Goal: Task Accomplishment & Management: Complete application form

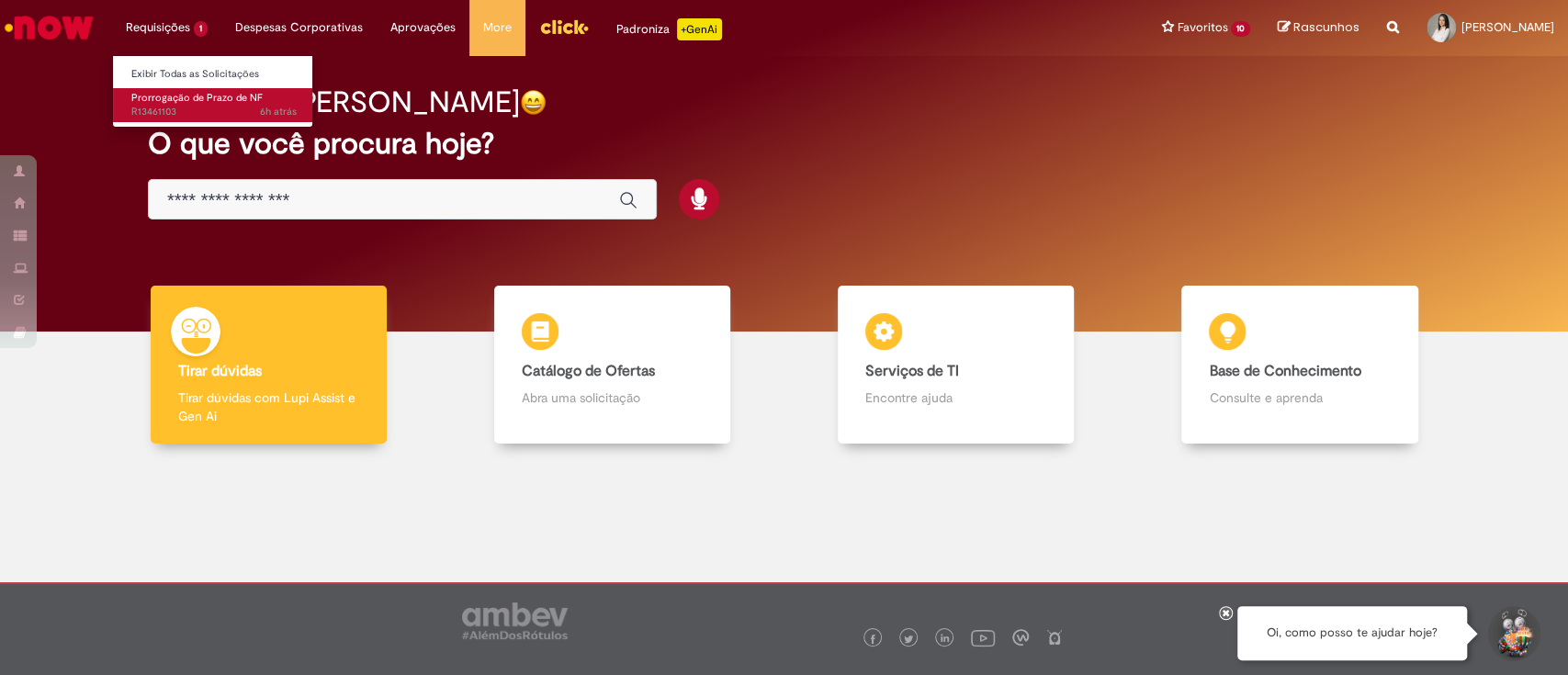
click at [188, 98] on span "Prorrogação de Prazo de NF" at bounding box center [197, 97] width 131 height 14
click at [190, 113] on span "6h atrás 6 horas atrás R13461103" at bounding box center [214, 112] width 165 height 15
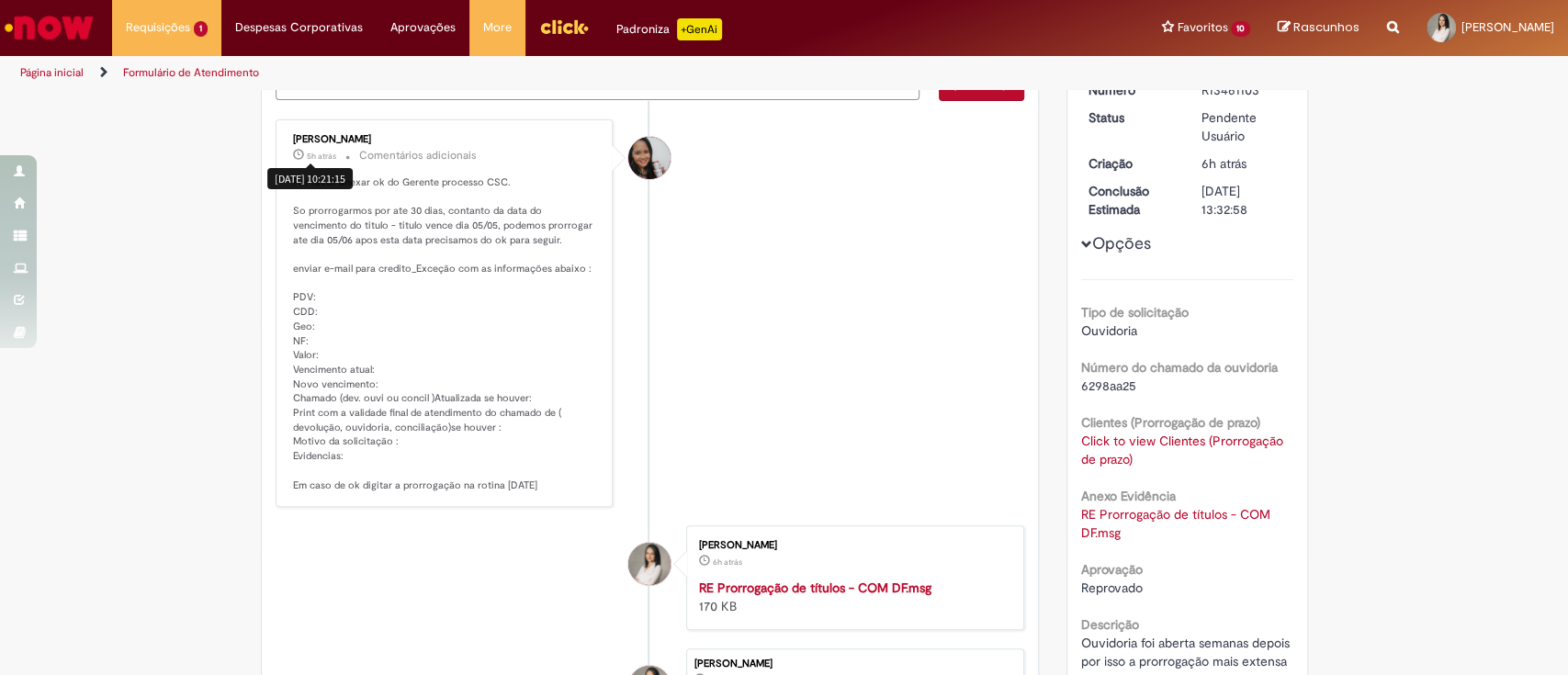
scroll to position [244, 0]
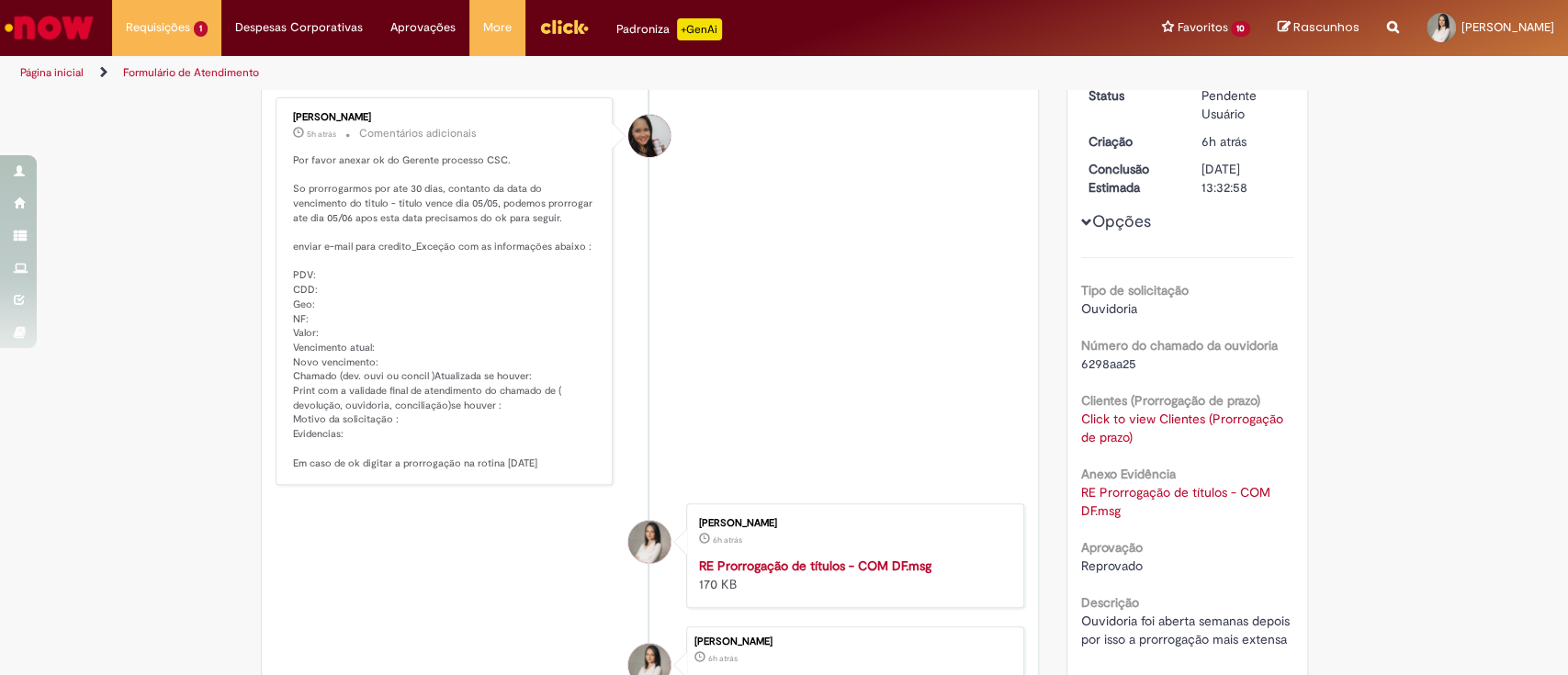
click at [1102, 434] on link "Click to view Clientes (Prorrogação de prazo)" at bounding box center [1182, 428] width 202 height 35
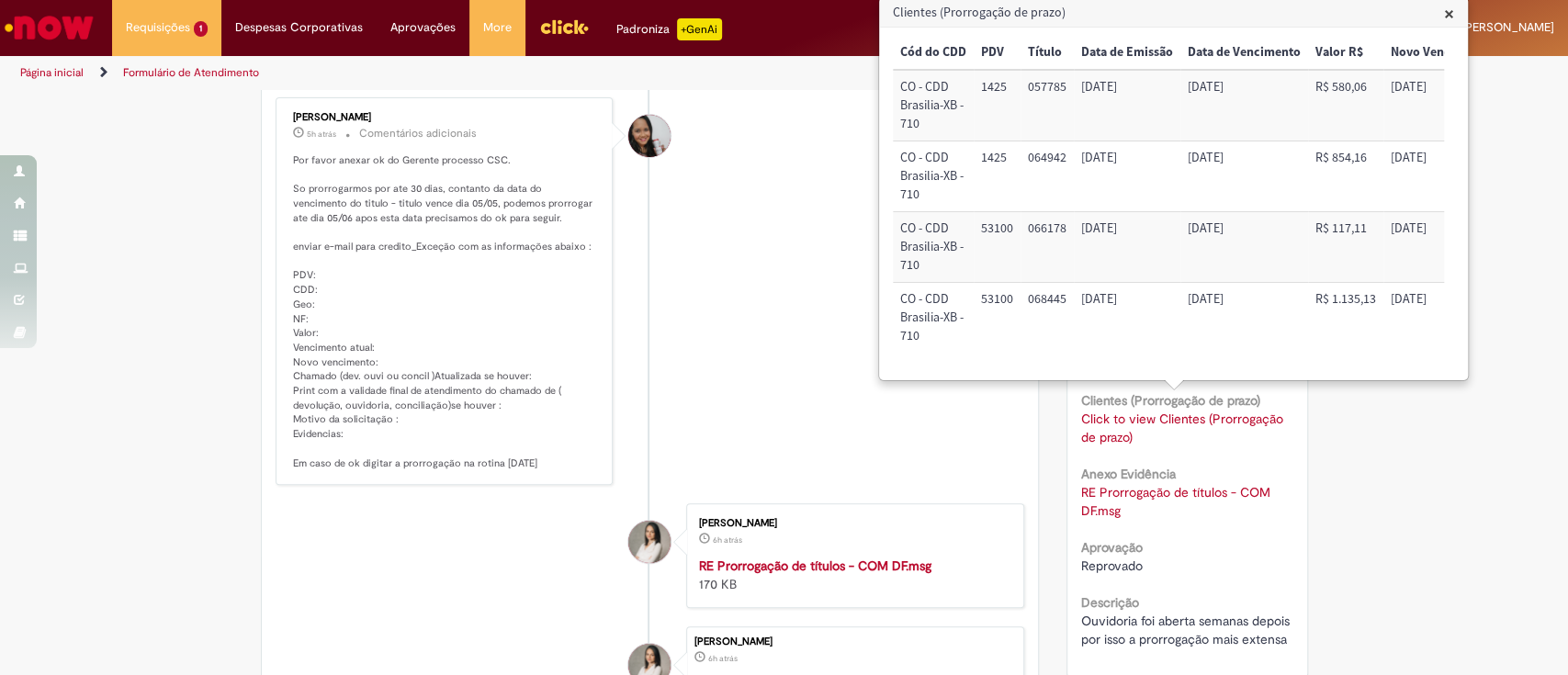
click at [661, 216] on li "[PERSON_NAME] 5h atrás 5 horas atrás Comentários adicionais Por favor anexar ok…" at bounding box center [650, 291] width 750 height 388
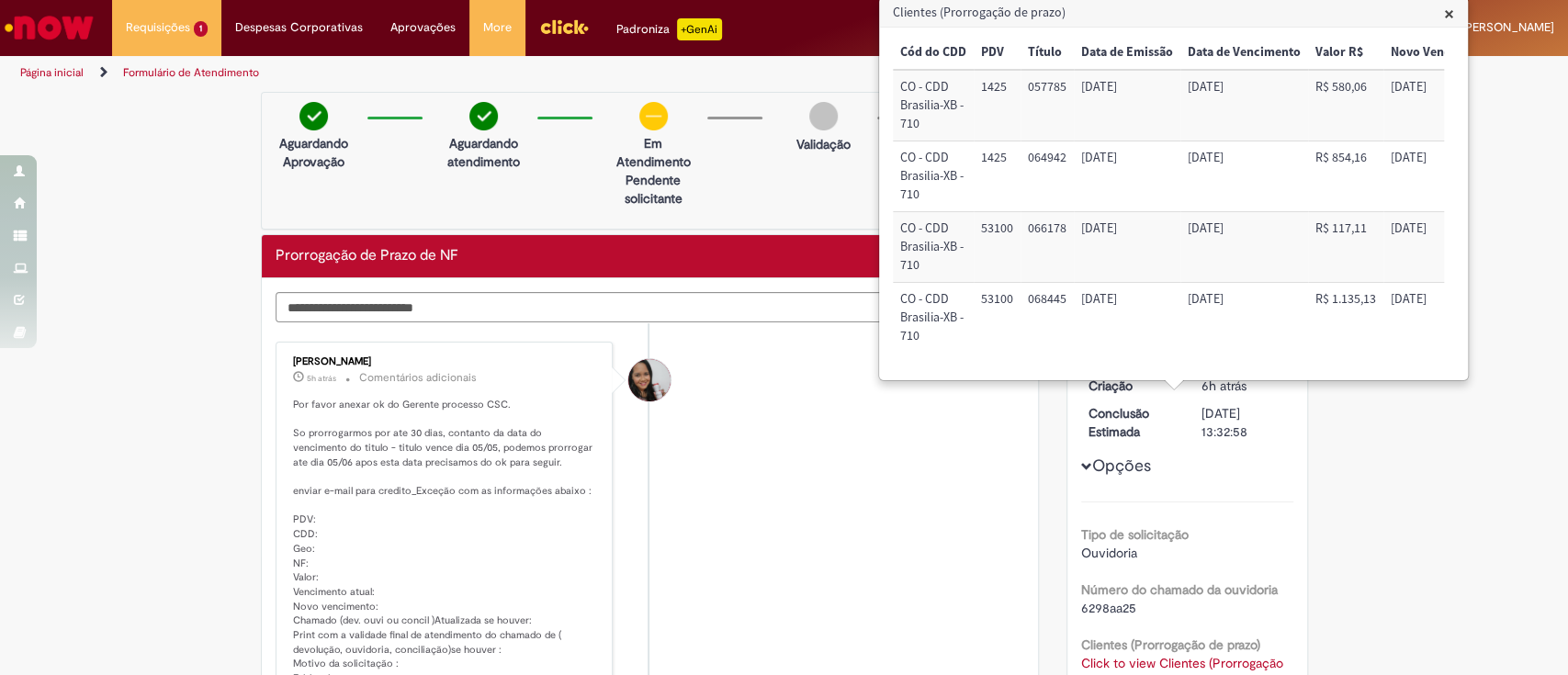
click at [1455, 290] on div "× Cód do CDD PDV Título Data de Emissão Data de Vencimento Valor R$ Novo Vencim…" at bounding box center [1173, 203] width 587 height 351
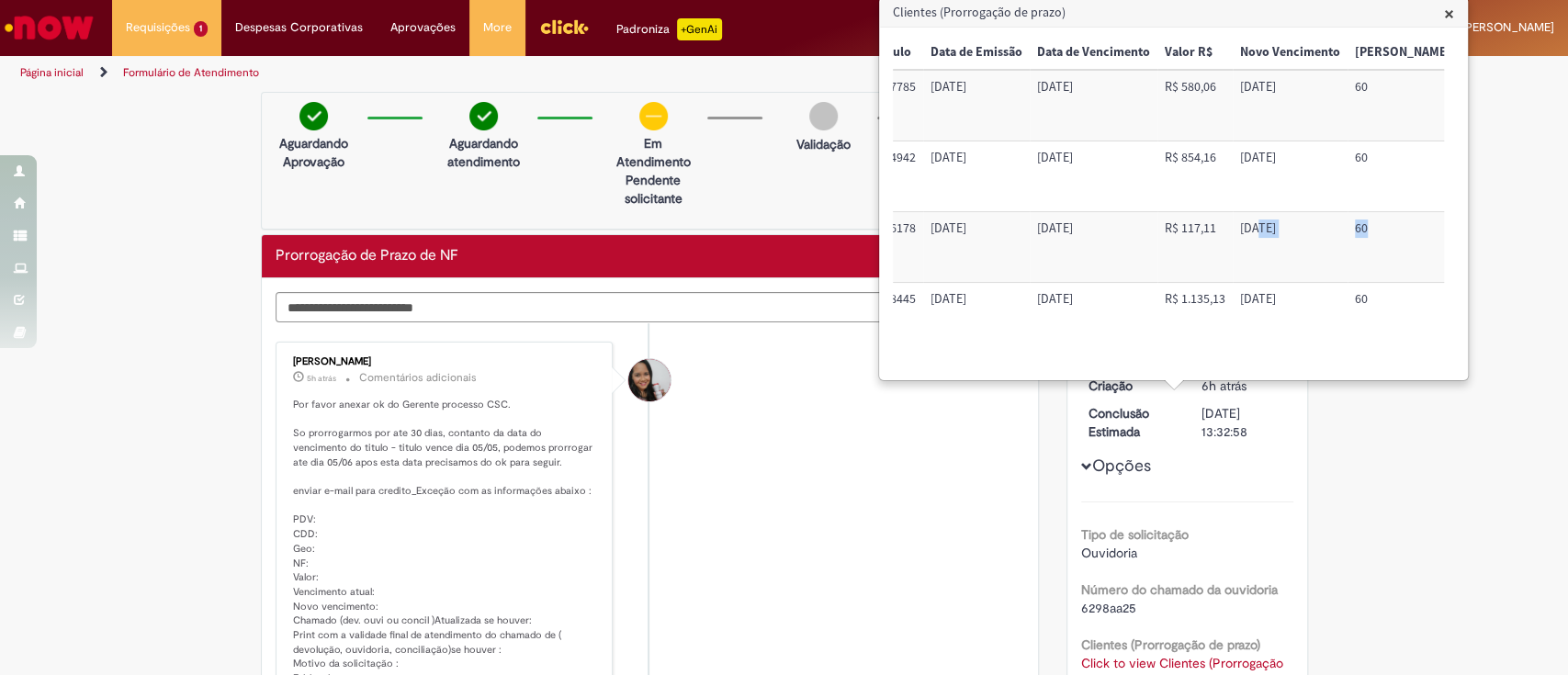
drag, startPoint x: 1408, startPoint y: 241, endPoint x: 1453, endPoint y: 227, distance: 47.1
click at [1453, 227] on div "× Cód do CDD PDV Título Data de Emissão Data de Vencimento Valor R$ Novo Vencim…" at bounding box center [1173, 203] width 561 height 336
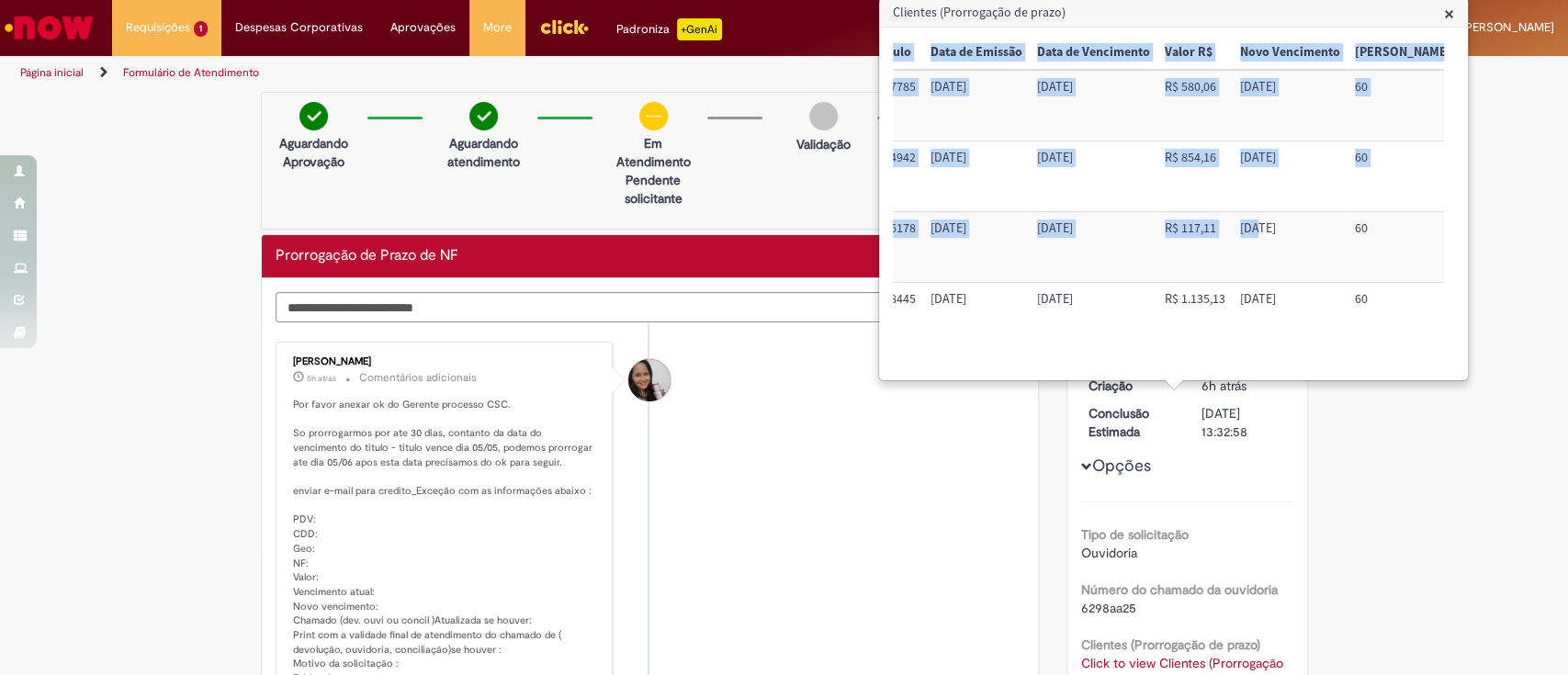
scroll to position [0, 159]
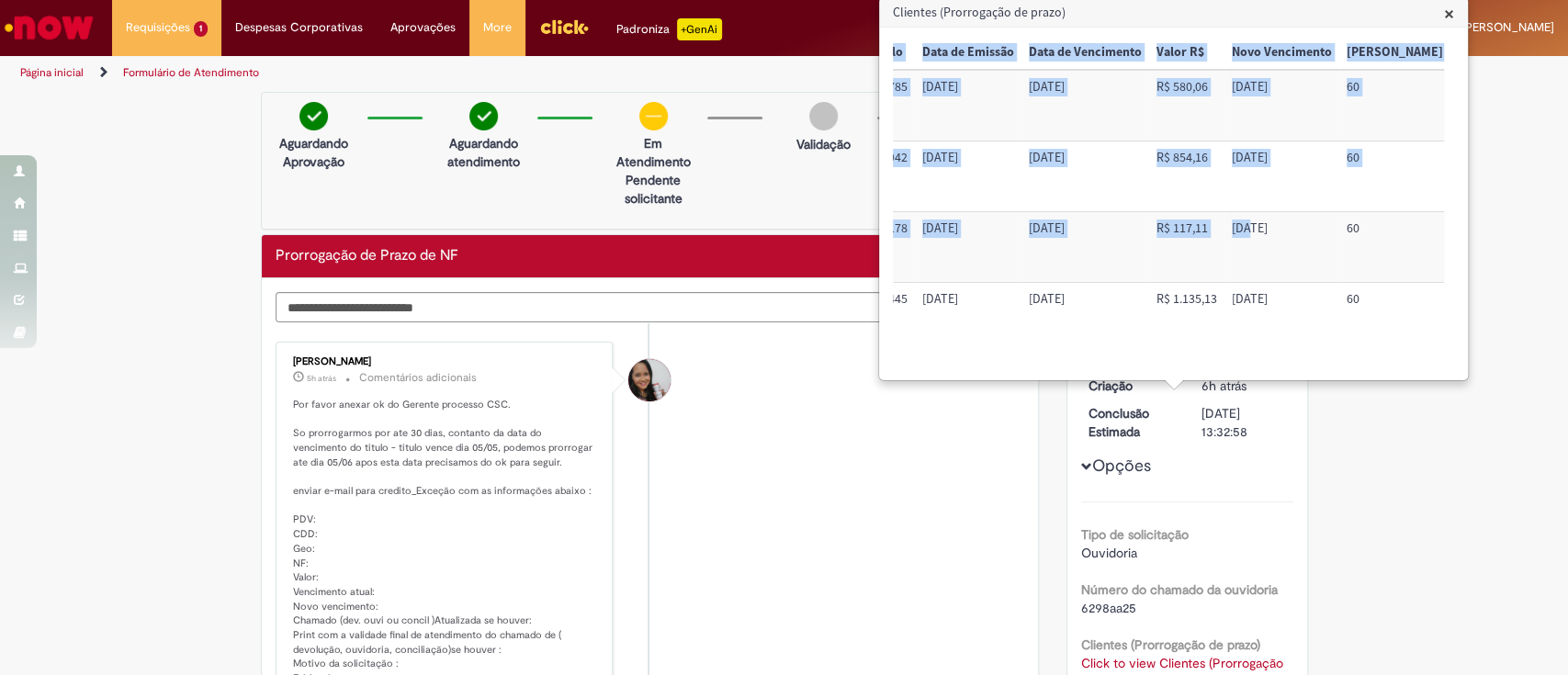
drag, startPoint x: 1254, startPoint y: 157, endPoint x: 1281, endPoint y: 157, distance: 27.0
click at [1281, 157] on td "[DATE]" at bounding box center [1281, 177] width 115 height 70
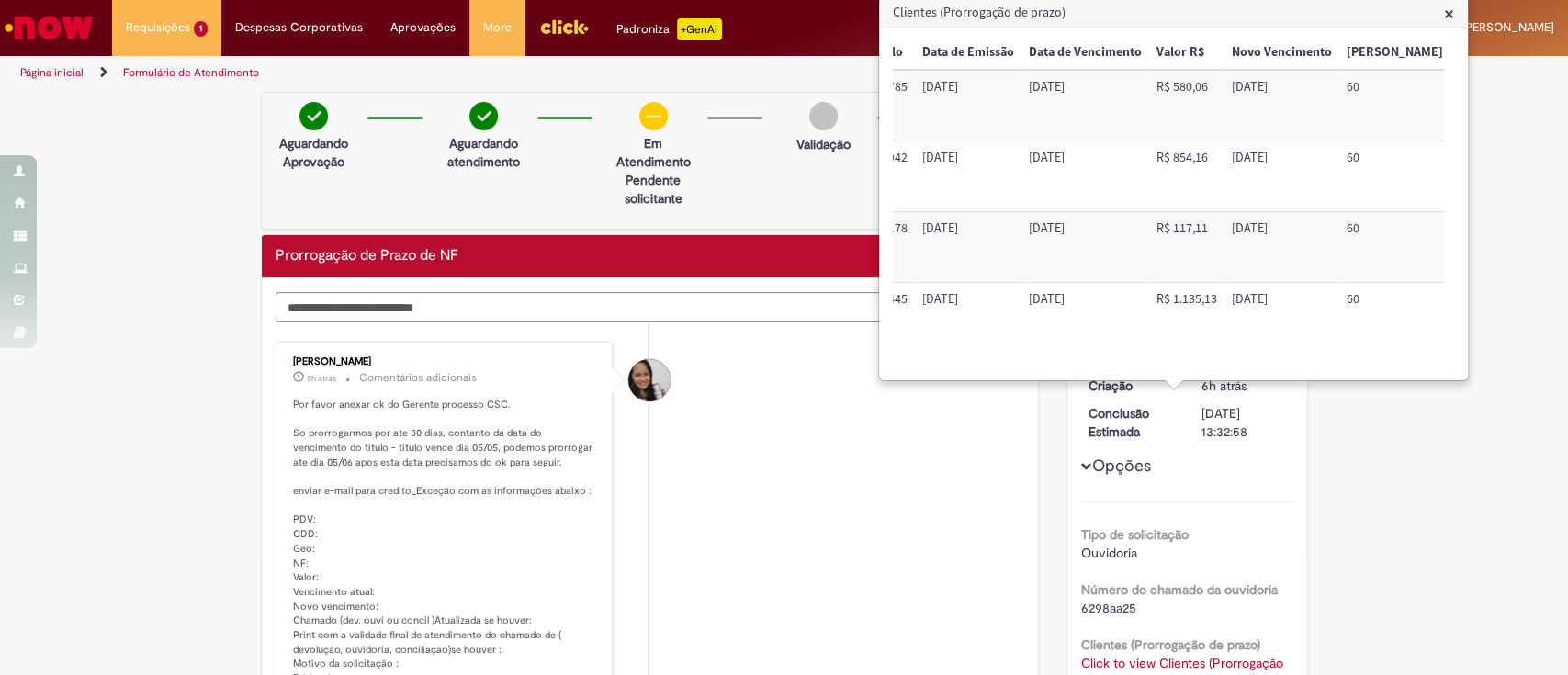
drag, startPoint x: 1367, startPoint y: 160, endPoint x: 1373, endPoint y: 211, distance: 51.4
click at [1369, 167] on td "60" at bounding box center [1428, 177] width 180 height 70
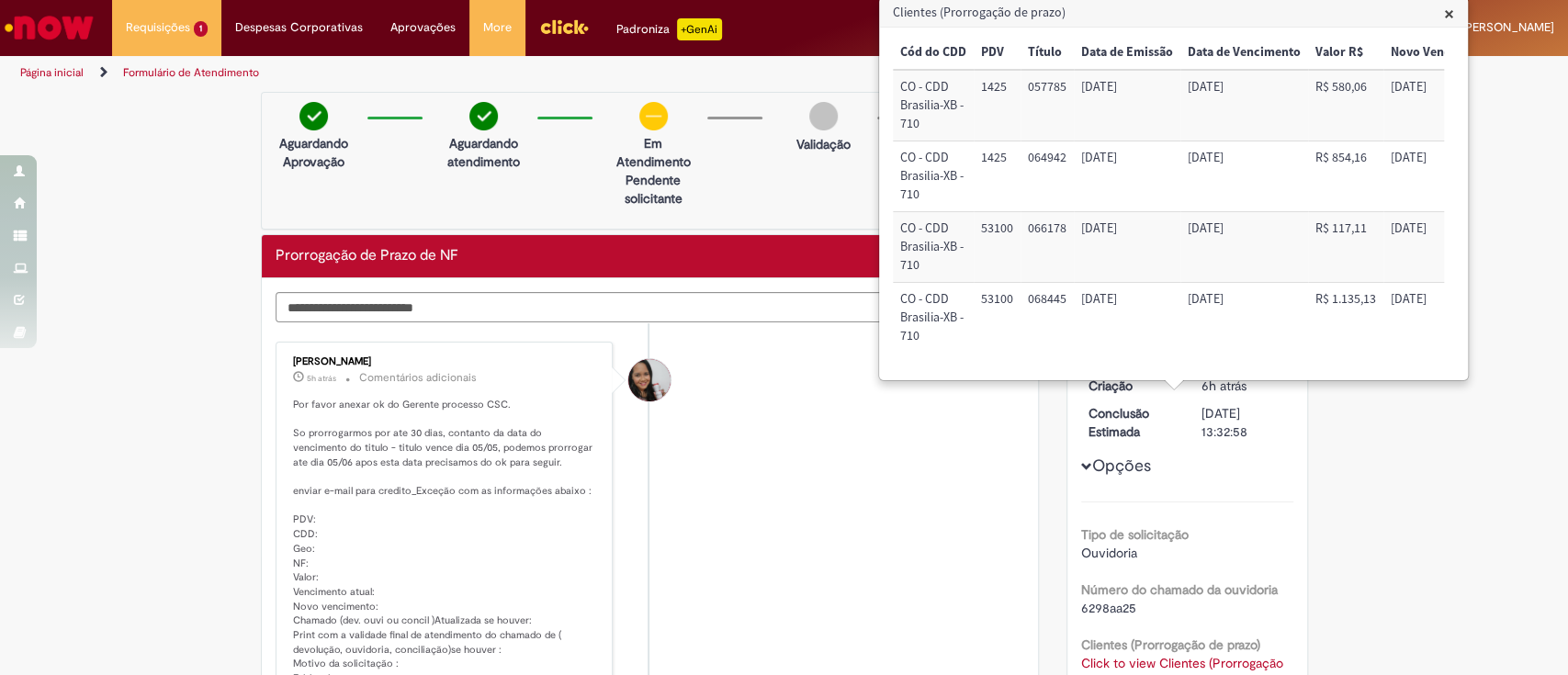
click at [905, 559] on li "[PERSON_NAME] 5h atrás 5 horas atrás Comentários adicionais Por favor anexar ok…" at bounding box center [650, 536] width 750 height 388
click at [693, 518] on li "[PERSON_NAME] 5h atrás 5 horas atrás Comentários adicionais Por favor anexar ok…" at bounding box center [650, 536] width 750 height 388
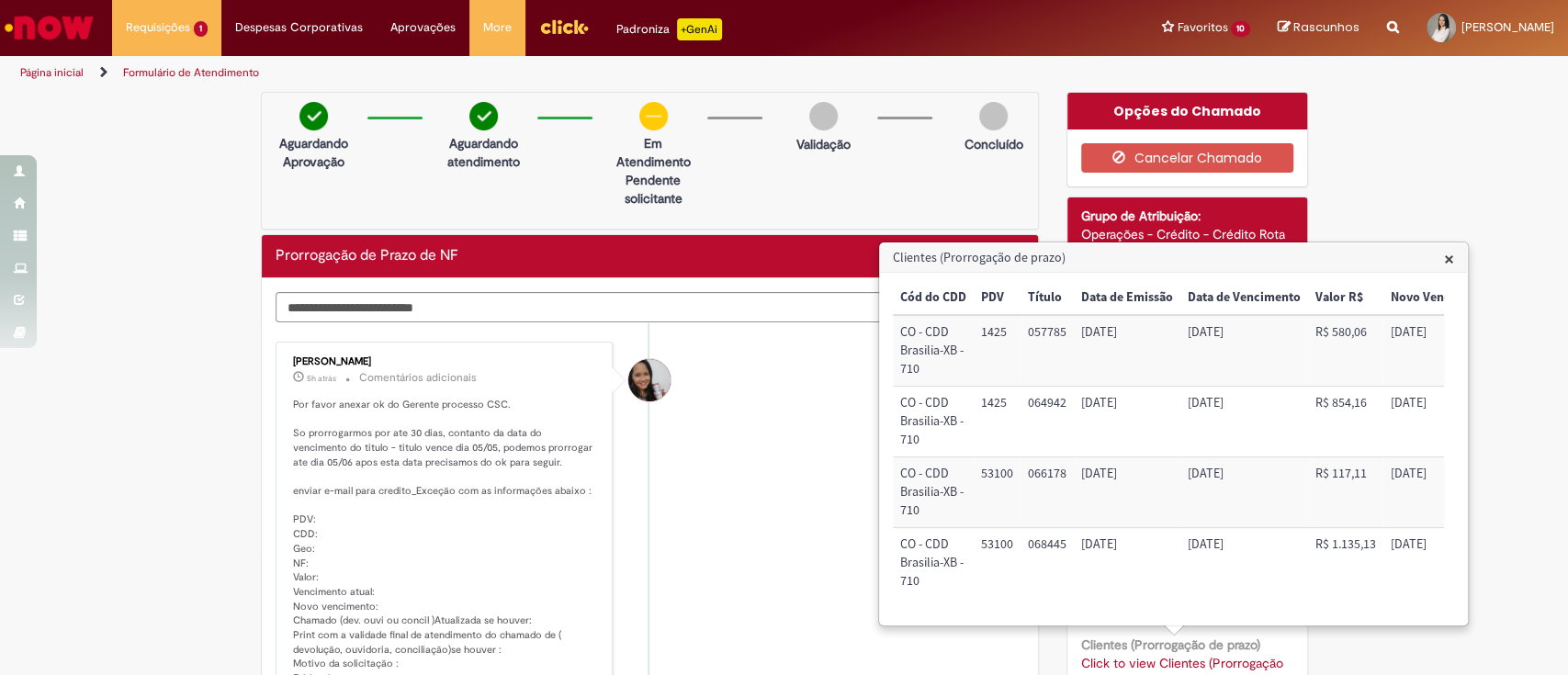
click at [649, 401] on div "Histórico de tíquete" at bounding box center [650, 543] width 46 height 374
click at [1452, 258] on span "×" at bounding box center [1449, 258] width 10 height 25
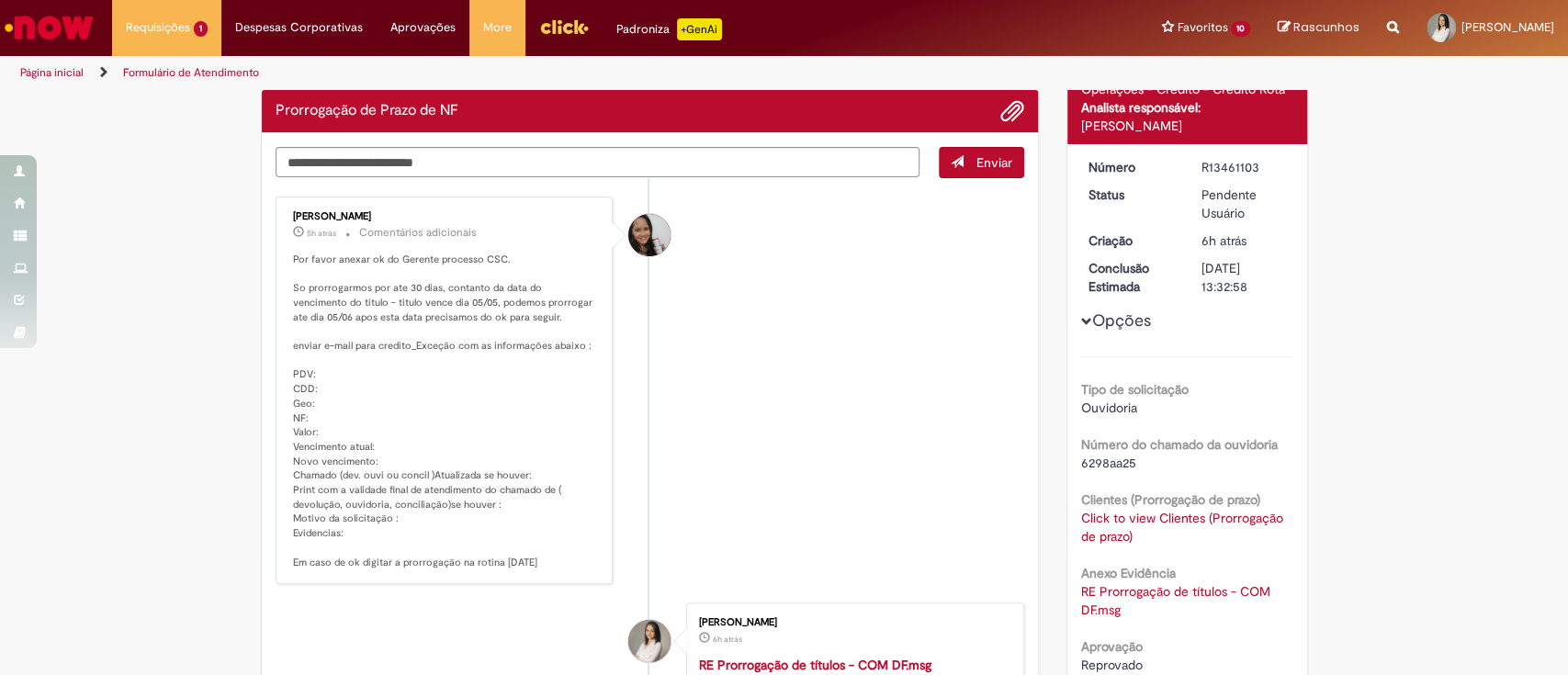
scroll to position [270, 0]
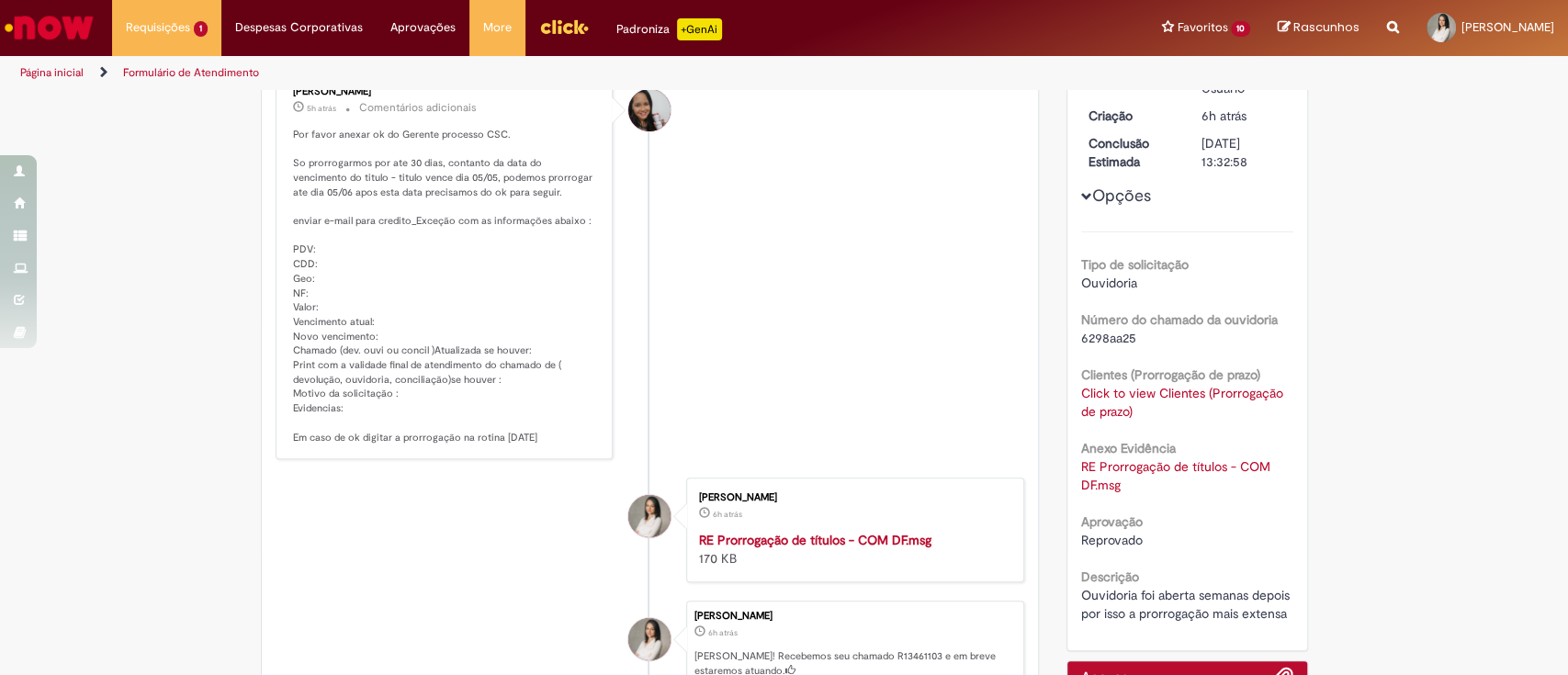
click at [1130, 389] on link "Click to view Clientes (Prorrogação de prazo)" at bounding box center [1182, 402] width 202 height 35
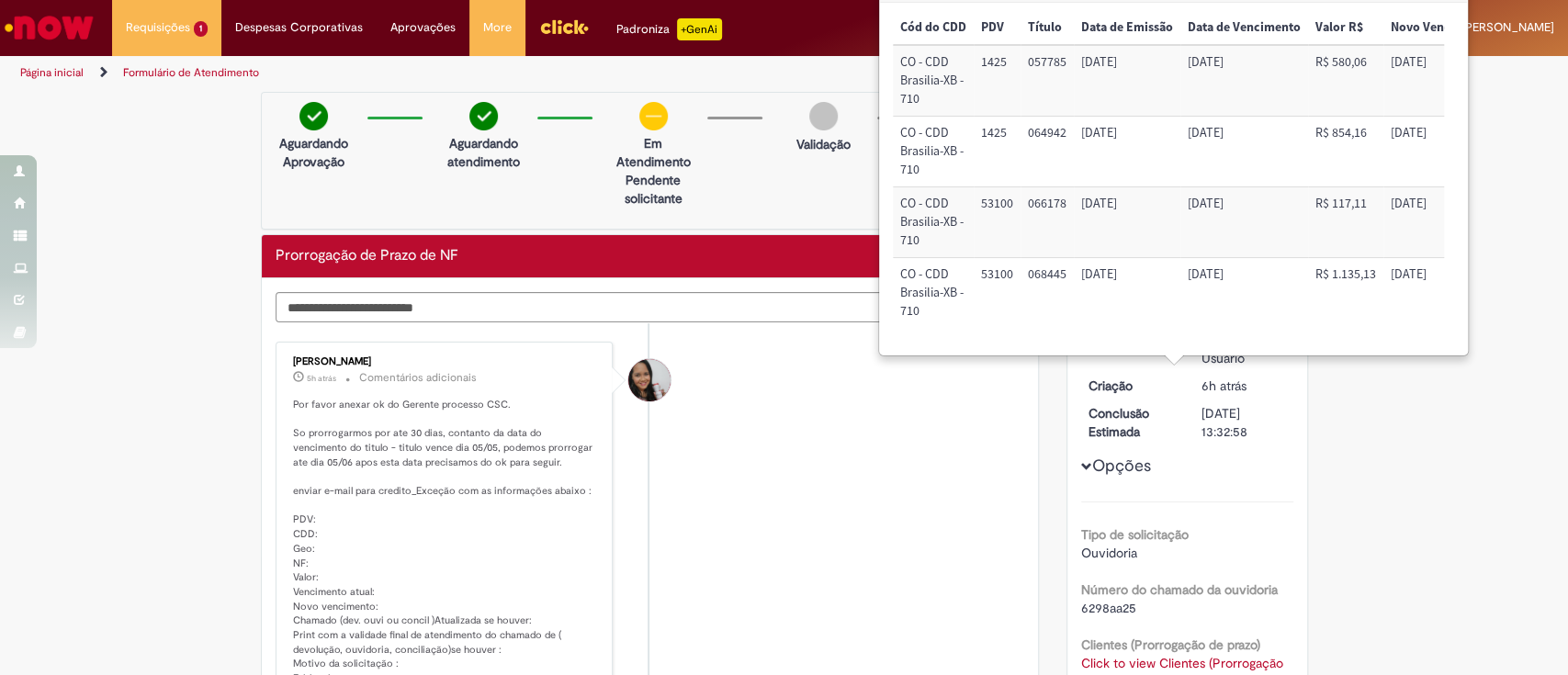
scroll to position [0, 0]
click at [852, 359] on li "[PERSON_NAME] 5h atrás 5 horas atrás Comentários adicionais Por favor anexar ok…" at bounding box center [650, 536] width 750 height 388
click at [1283, 75] on td "[DATE]" at bounding box center [1244, 80] width 128 height 70
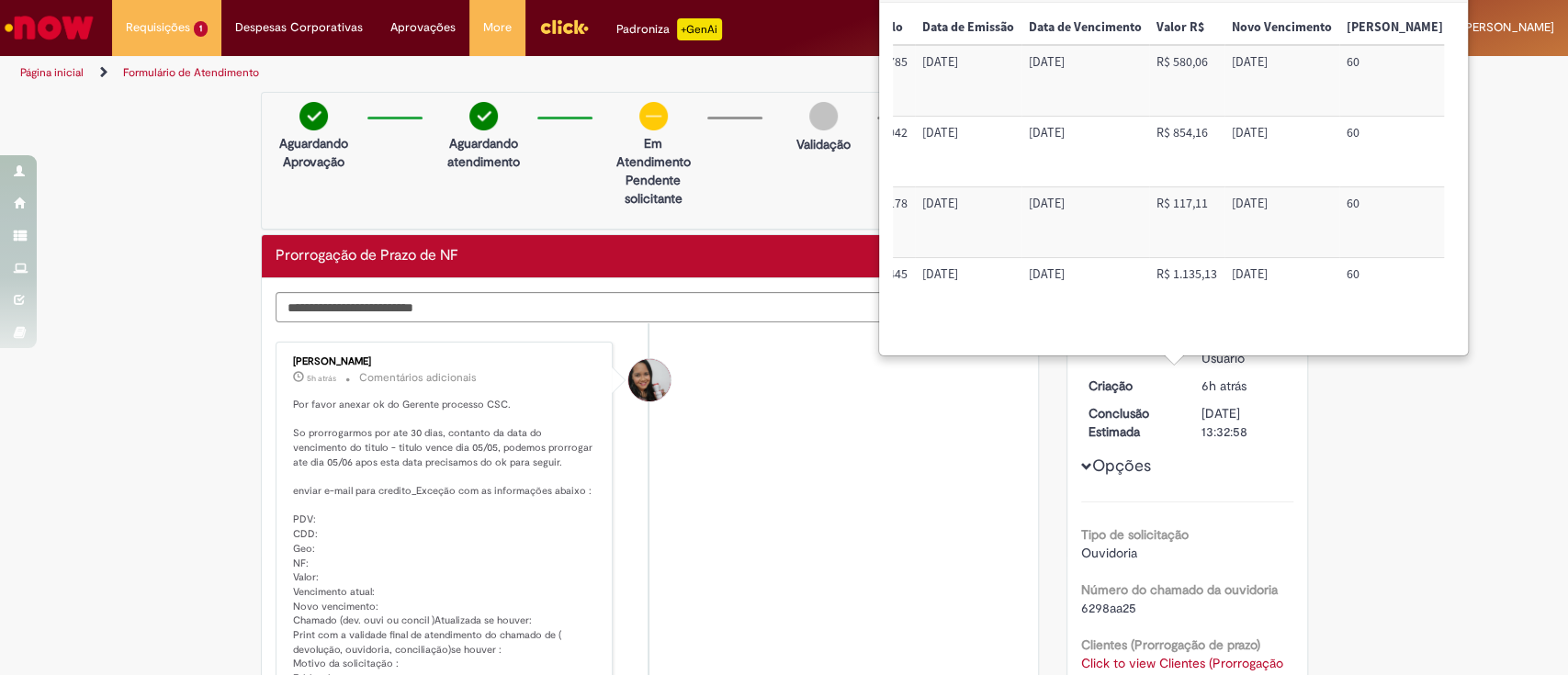
click at [1441, 231] on td "60" at bounding box center [1428, 223] width 180 height 70
click at [1514, 121] on div "Verificar Código de Barras Aguardando Aprovação Aguardando atendimento Em Atend…" at bounding box center [784, 586] width 1568 height 990
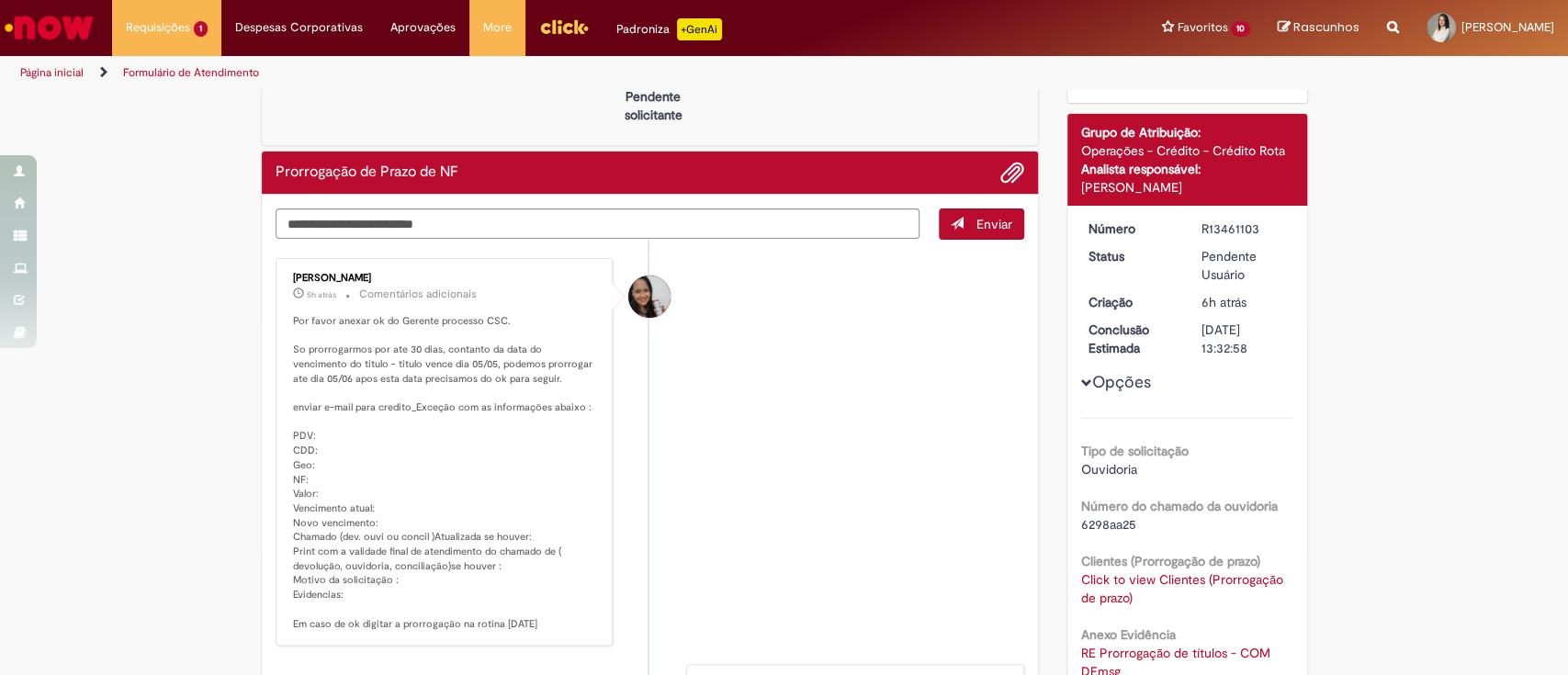
scroll to position [122, 0]
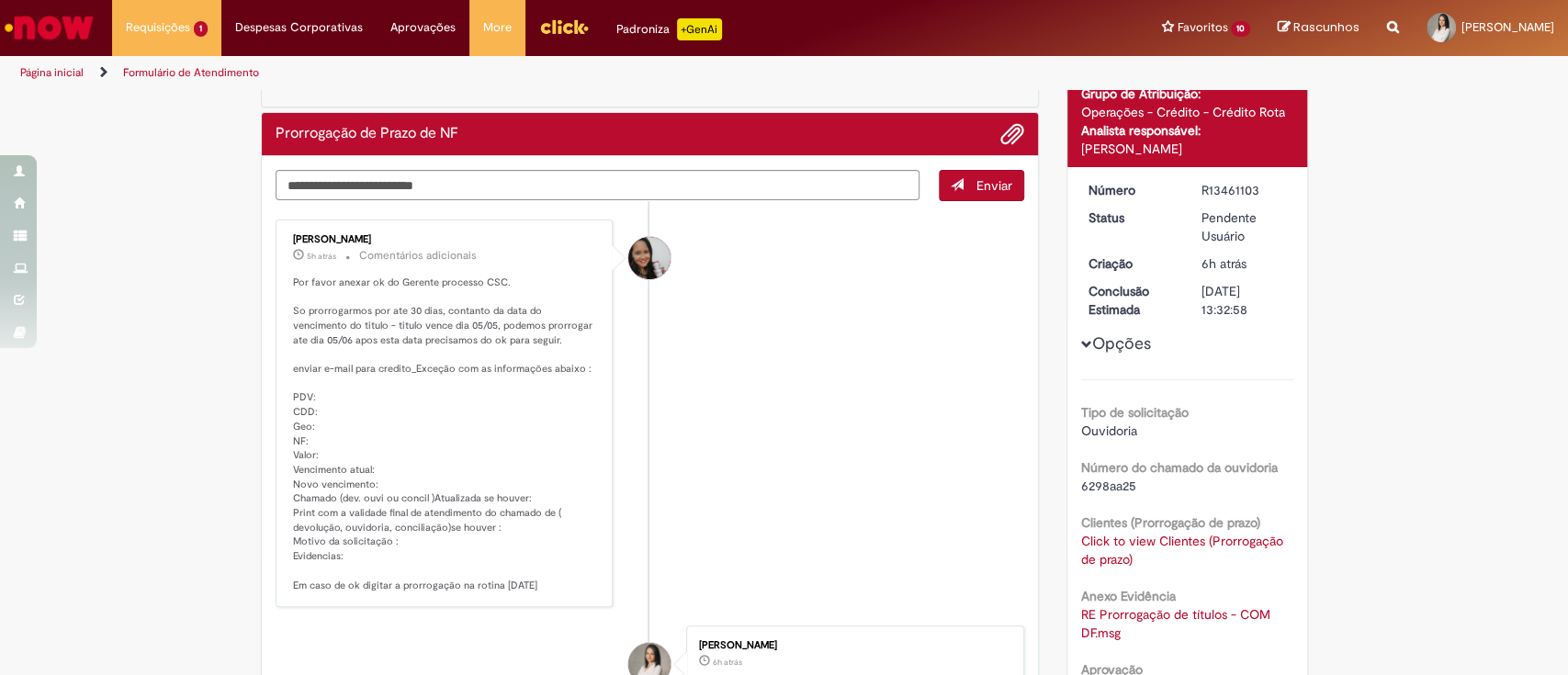
click at [1121, 562] on link "Click to view Clientes (Prorrogação de prazo)" at bounding box center [1182, 550] width 202 height 35
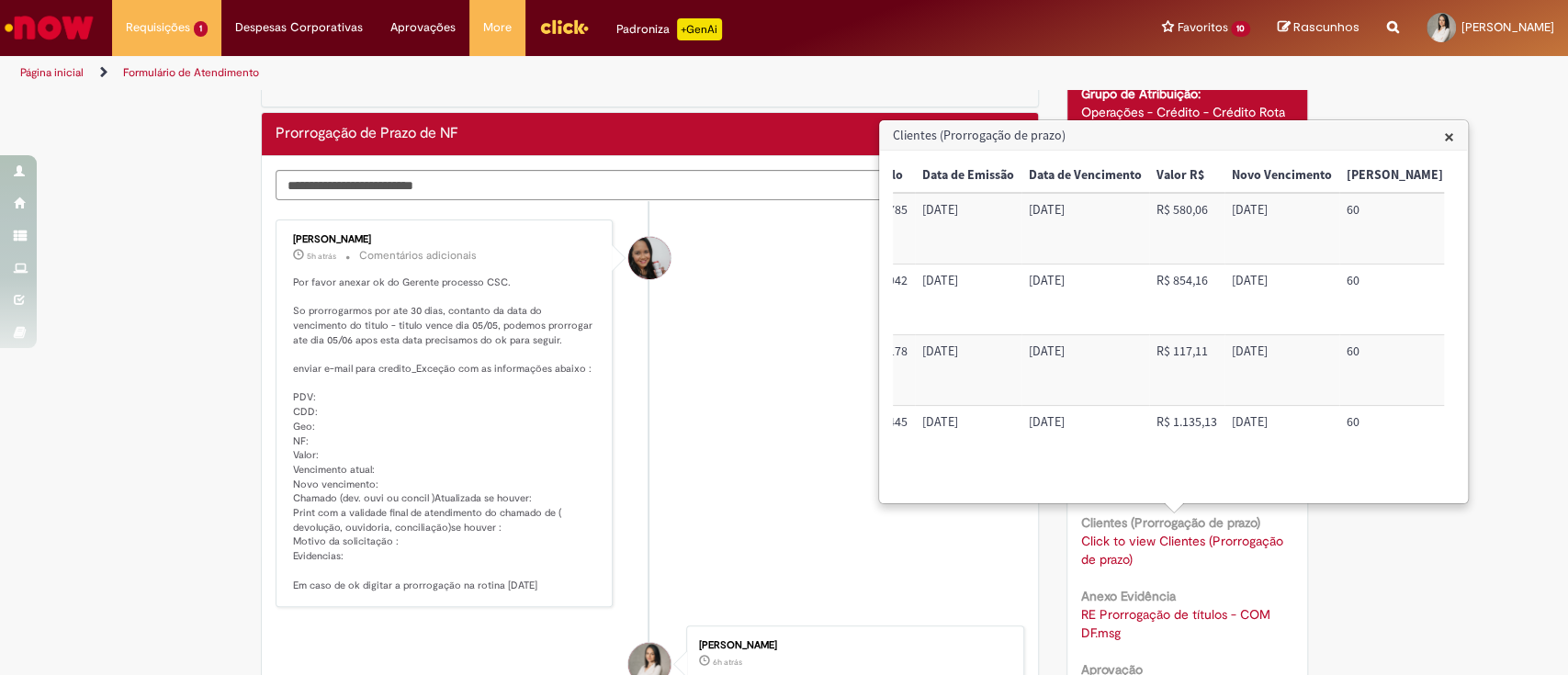
scroll to position [0, 0]
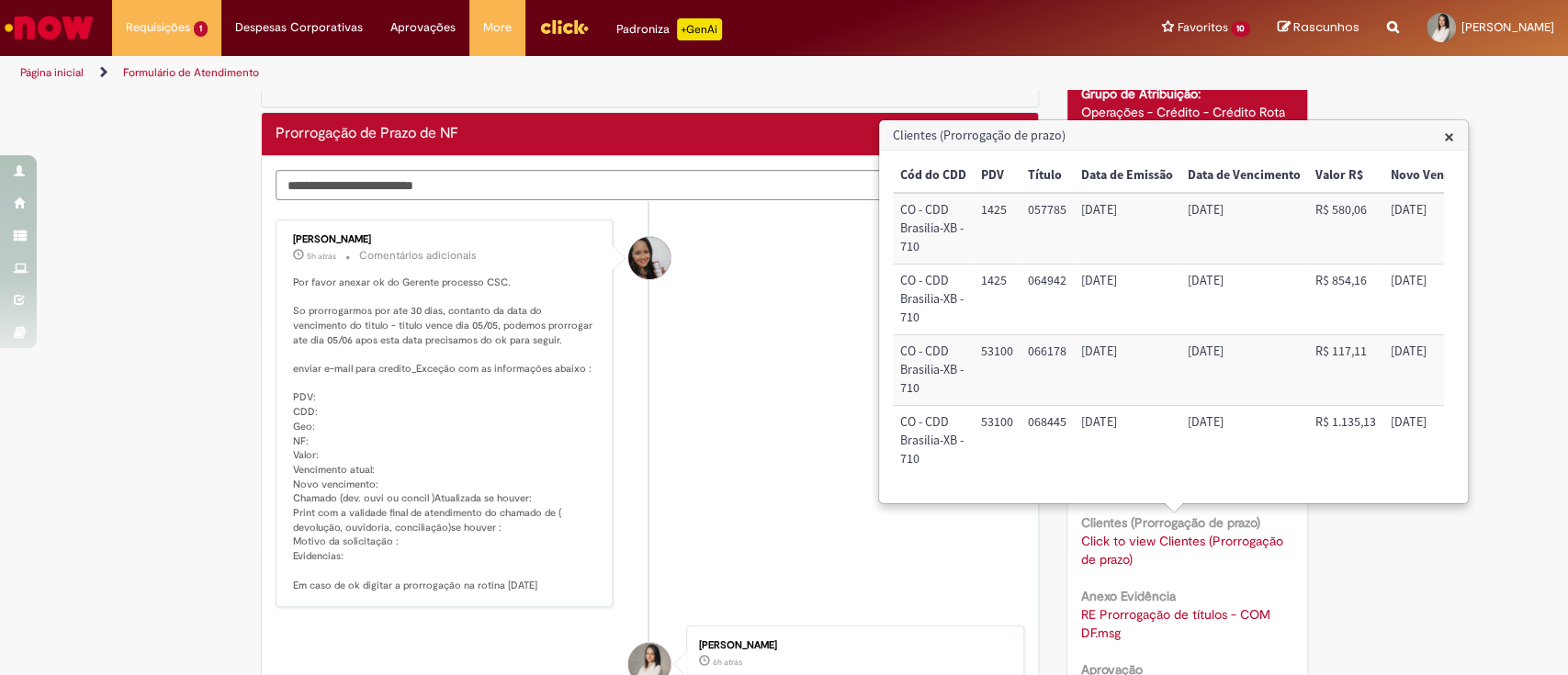
click at [1450, 135] on span "×" at bounding box center [1449, 136] width 10 height 25
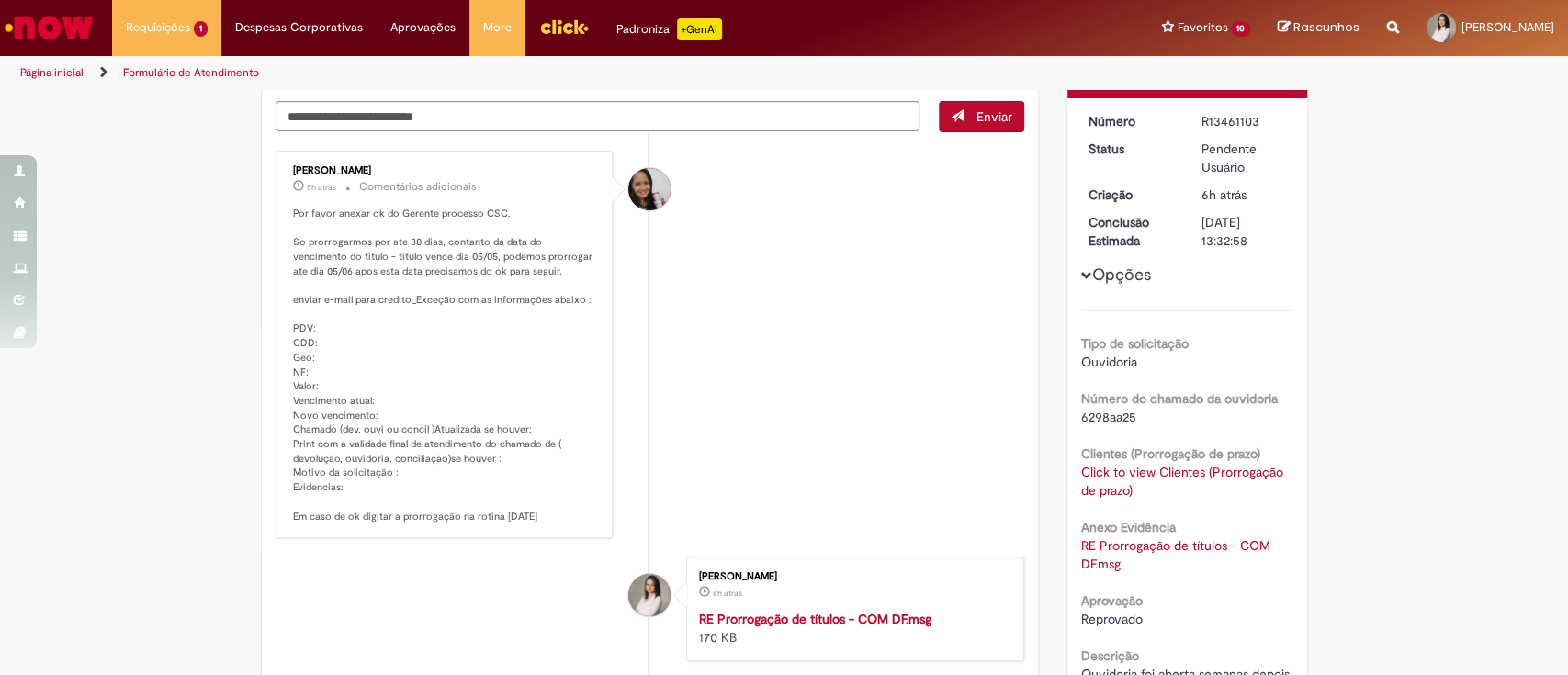
scroll to position [244, 0]
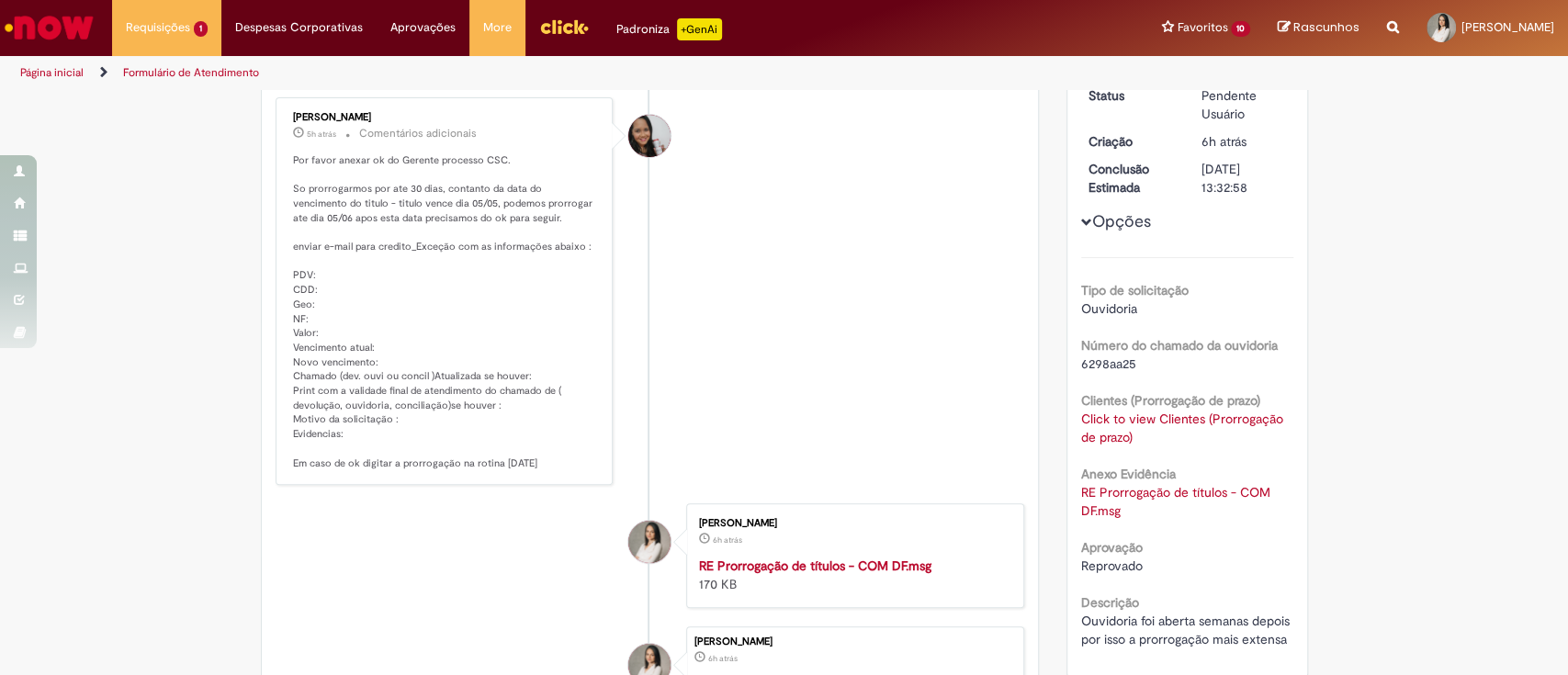
click at [1081, 366] on span "6298aa25" at bounding box center [1109, 363] width 55 height 17
click at [1119, 421] on link "Click to view Clientes (Prorrogação de prazo)" at bounding box center [1182, 428] width 202 height 35
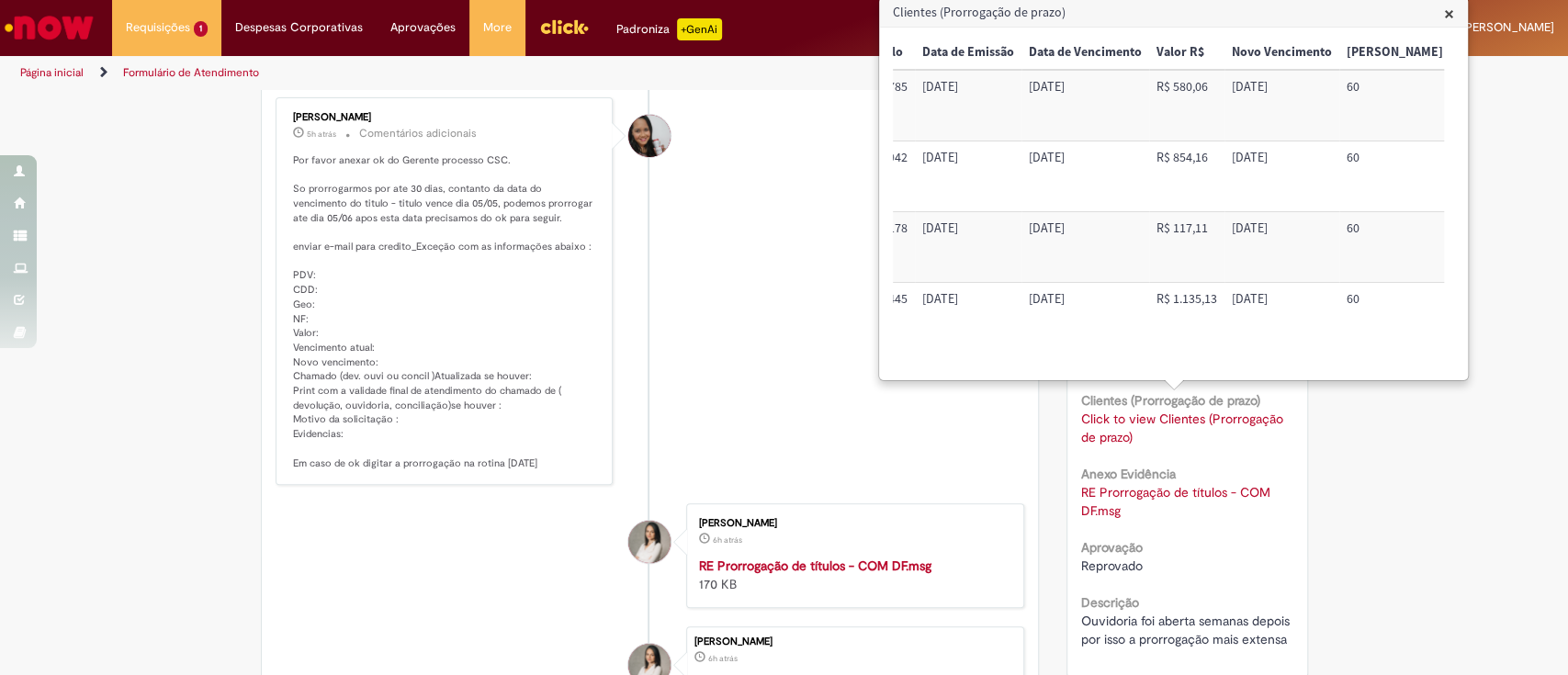
scroll to position [0, 0]
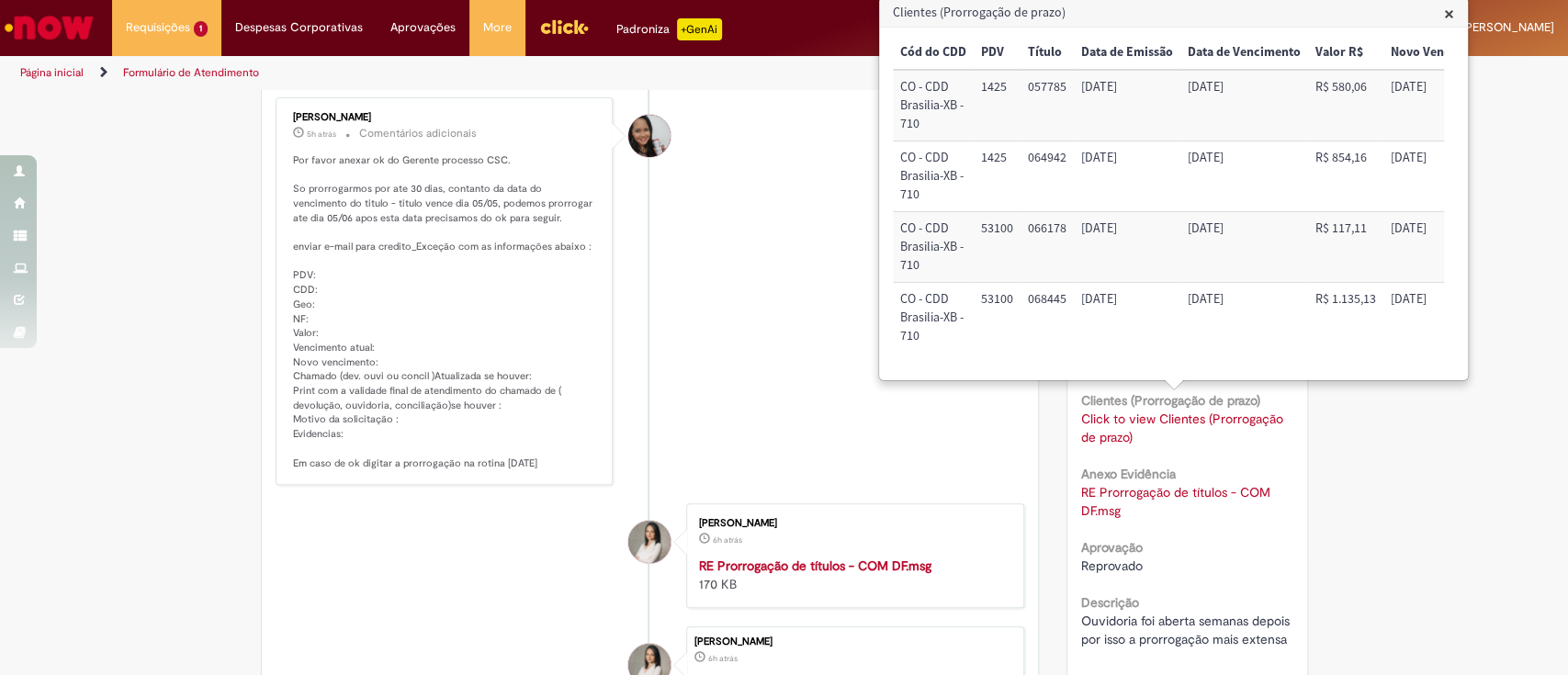
click at [778, 324] on li "[PERSON_NAME] 5h atrás 5 horas atrás Comentários adicionais Por favor anexar ok…" at bounding box center [650, 291] width 750 height 388
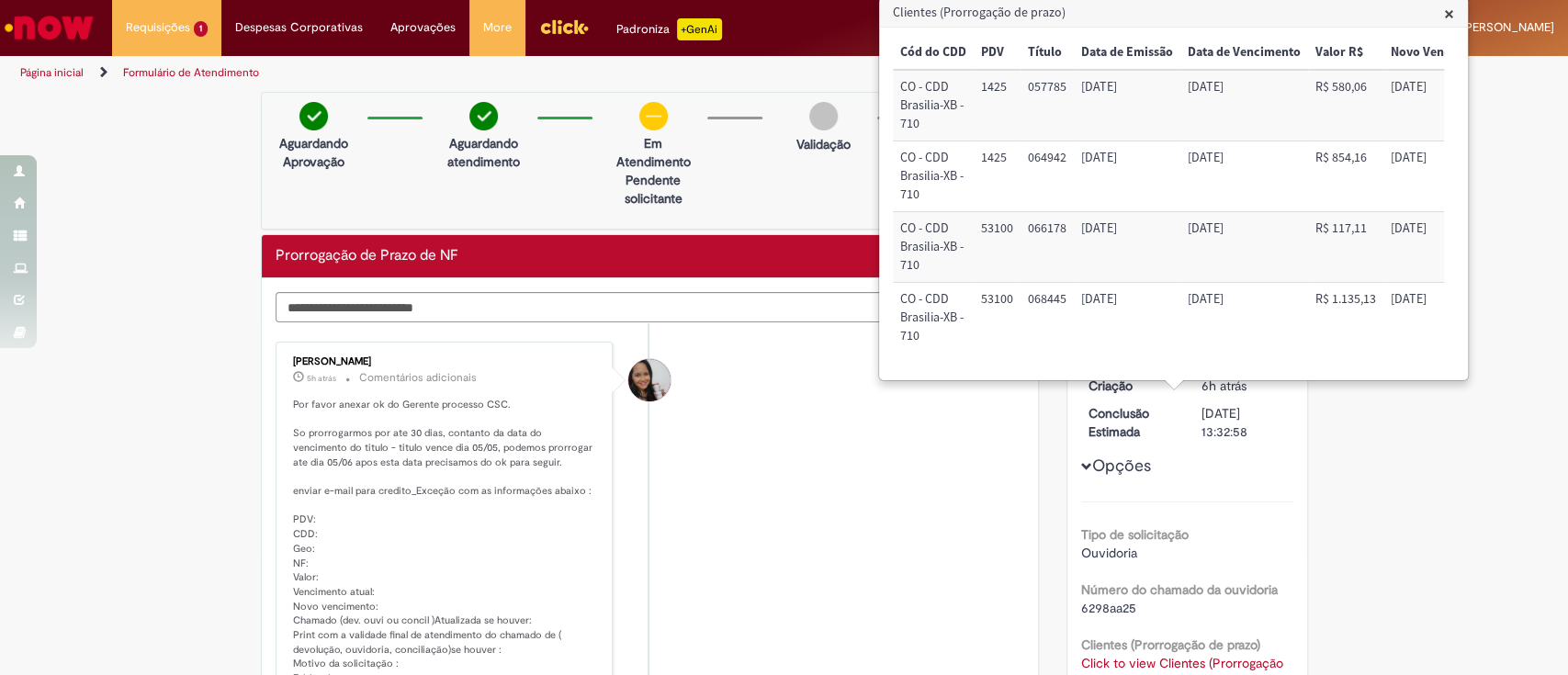
click at [1444, 21] on span "×" at bounding box center [1449, 13] width 10 height 25
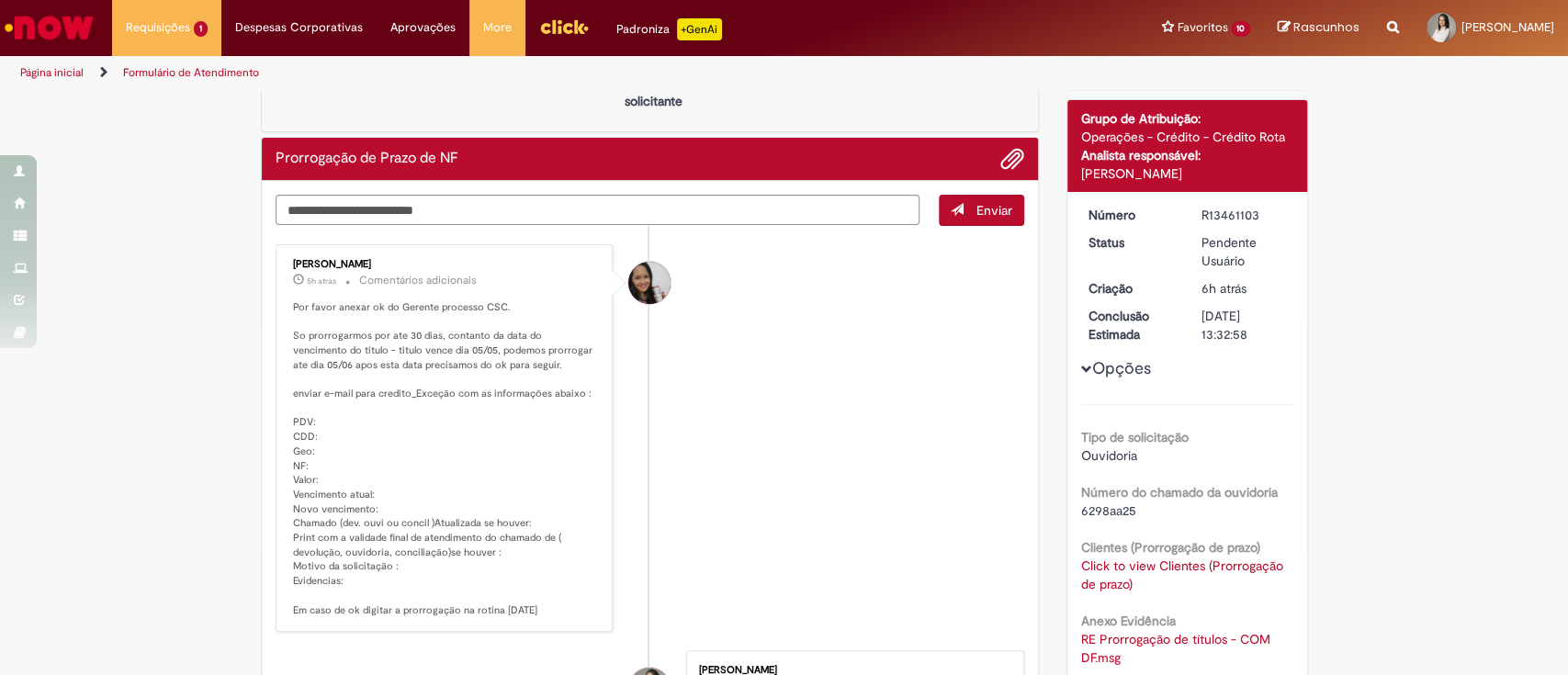
scroll to position [136, 0]
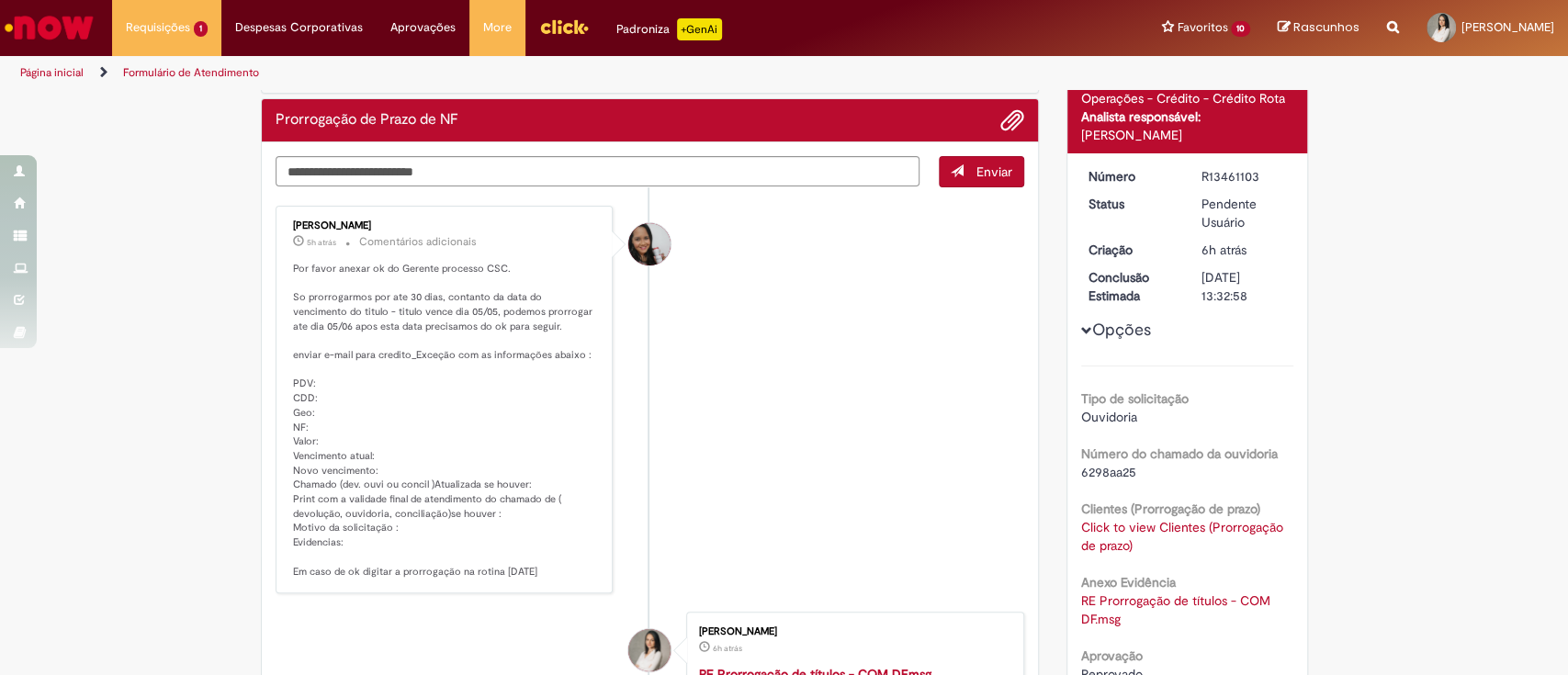
click at [1136, 597] on link "RE Prorrogação de títulos - COM DF.msg" at bounding box center [1177, 610] width 193 height 35
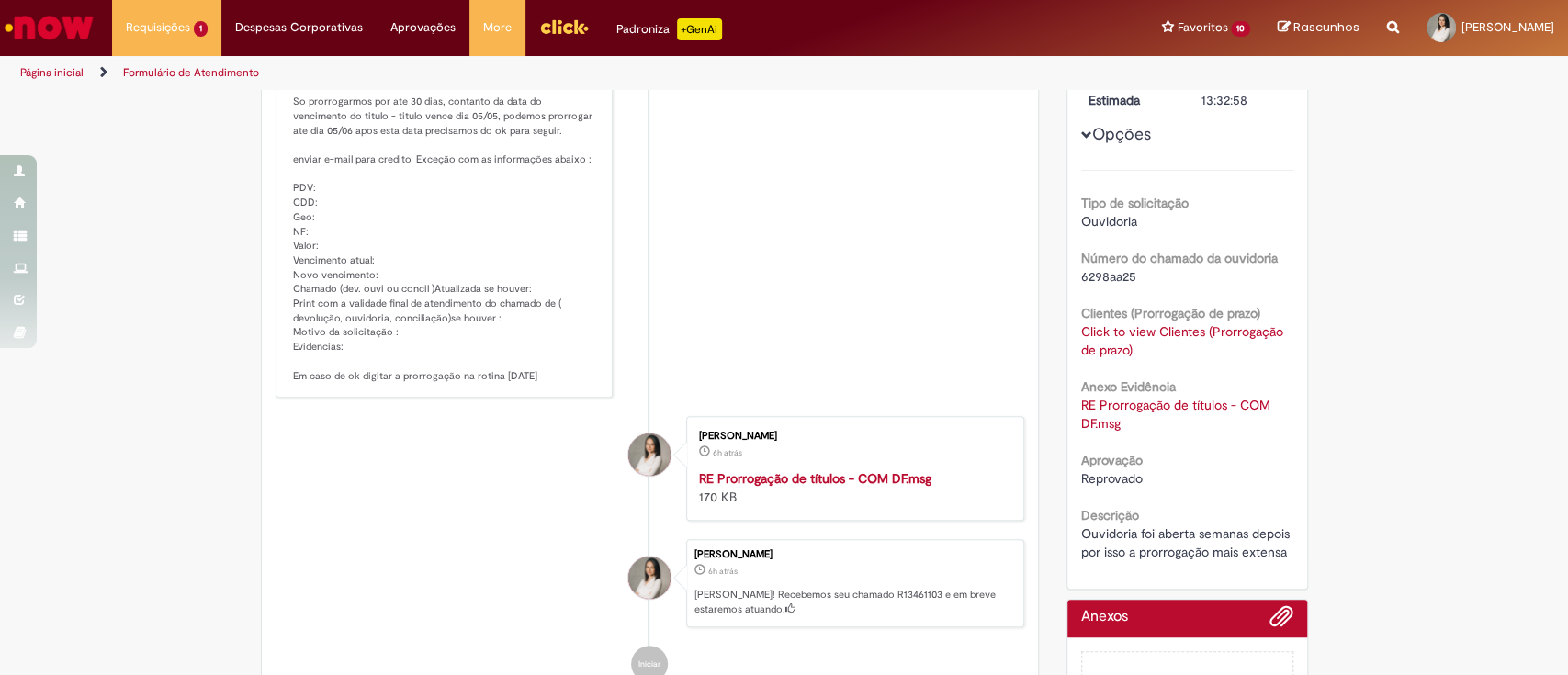
scroll to position [258, 0]
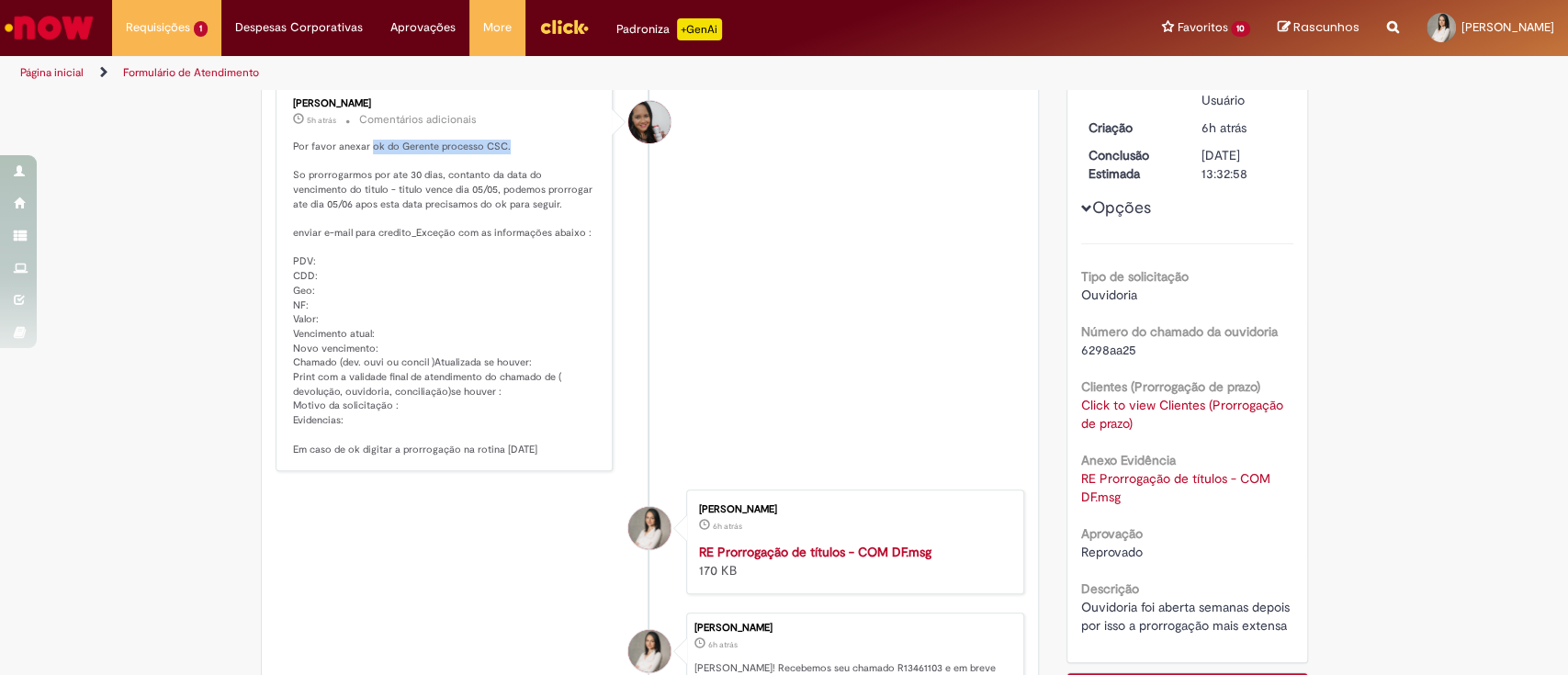
drag, startPoint x: 496, startPoint y: 145, endPoint x: 361, endPoint y: 141, distance: 135.1
click at [361, 141] on p "Por favor anexar ok do Gerente processo CSC. So prorrogarmos por ate 30 dias, c…" at bounding box center [446, 298] width 306 height 317
click at [382, 140] on p "Por favor anexar ok do Gerente processo CSC. So prorrogarmos por ate 30 dias, c…" at bounding box center [446, 298] width 306 height 317
drag, startPoint x: 389, startPoint y: 139, endPoint x: 511, endPoint y: 152, distance: 122.7
click at [511, 152] on p "Por favor anexar ok do Gerente processo CSC. So prorrogarmos por ate 30 dias, c…" at bounding box center [446, 298] width 306 height 317
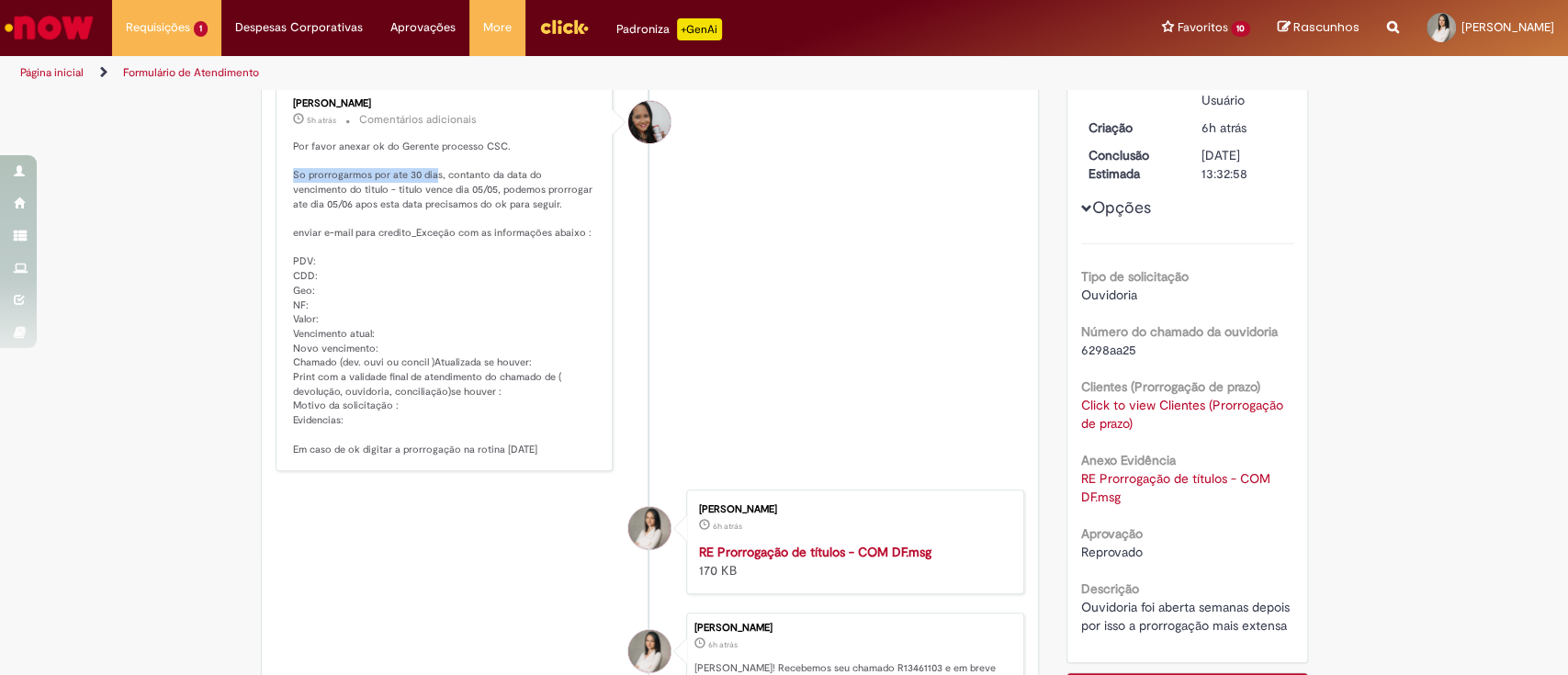
drag, startPoint x: 285, startPoint y: 177, endPoint x: 424, endPoint y: 177, distance: 139.0
click at [424, 177] on p "Por favor anexar ok do Gerente processo CSC. So prorrogarmos por ate 30 dias, c…" at bounding box center [446, 298] width 306 height 317
click at [475, 295] on p "Por favor anexar ok do Gerente processo CSC. So prorrogarmos por ate 30 dias, c…" at bounding box center [446, 298] width 306 height 317
click at [713, 328] on li "[PERSON_NAME] 5h atrás 5 horas atrás Comentários adicionais Por favor anexar ok…" at bounding box center [650, 277] width 750 height 388
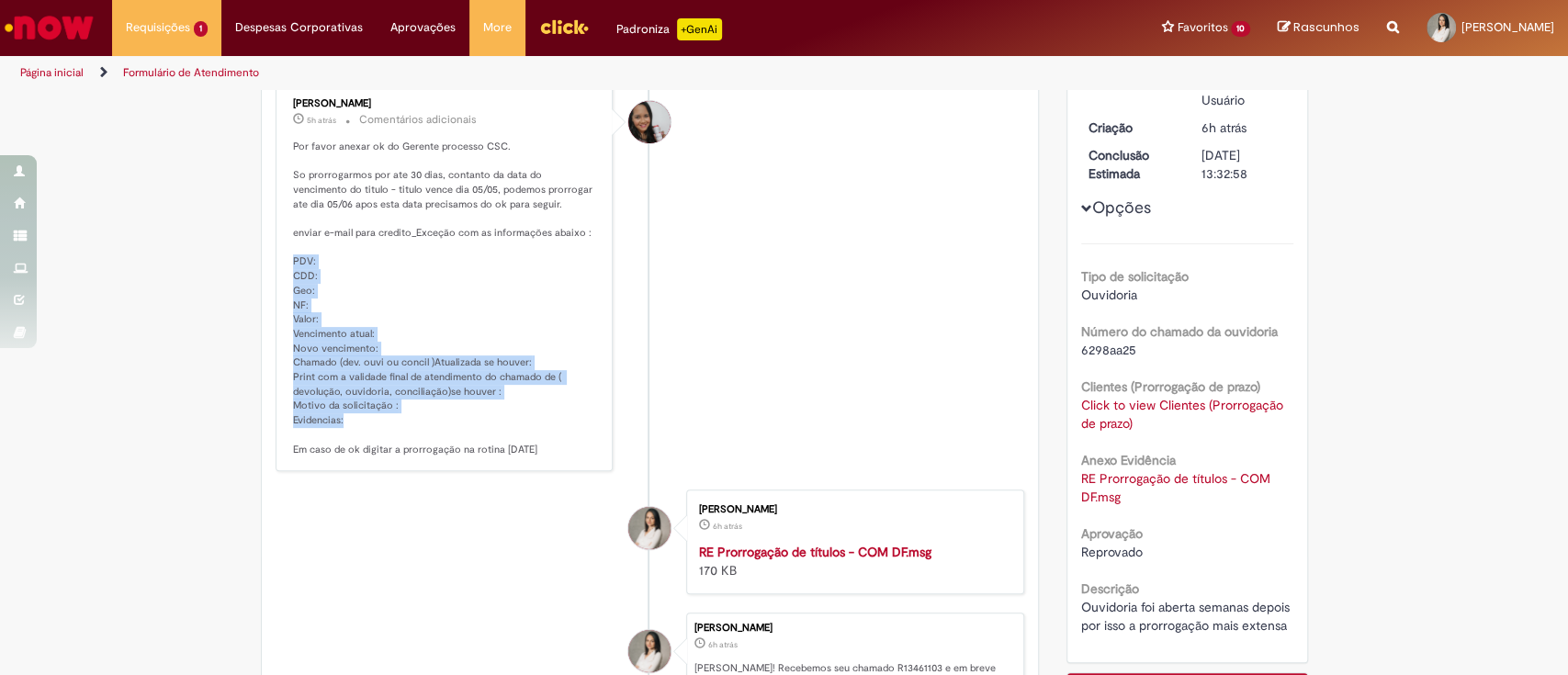
drag, startPoint x: 279, startPoint y: 258, endPoint x: 346, endPoint y: 417, distance: 172.5
click at [346, 417] on div "[PERSON_NAME] 5h atrás 5 horas atrás Comentários adicionais Por favor anexar ok…" at bounding box center [445, 277] width 327 height 377
copy p "PDV: CDD: Geo: NF: Valor: Vencimento atual: Novo vencimento: Chamado (dev. ouvi…"
click at [293, 283] on p "Por favor anexar ok do Gerente processo CSC. So prorrogarmos por ate 30 dias, c…" at bounding box center [446, 298] width 306 height 317
drag, startPoint x: 276, startPoint y: 259, endPoint x: 370, endPoint y: 426, distance: 191.6
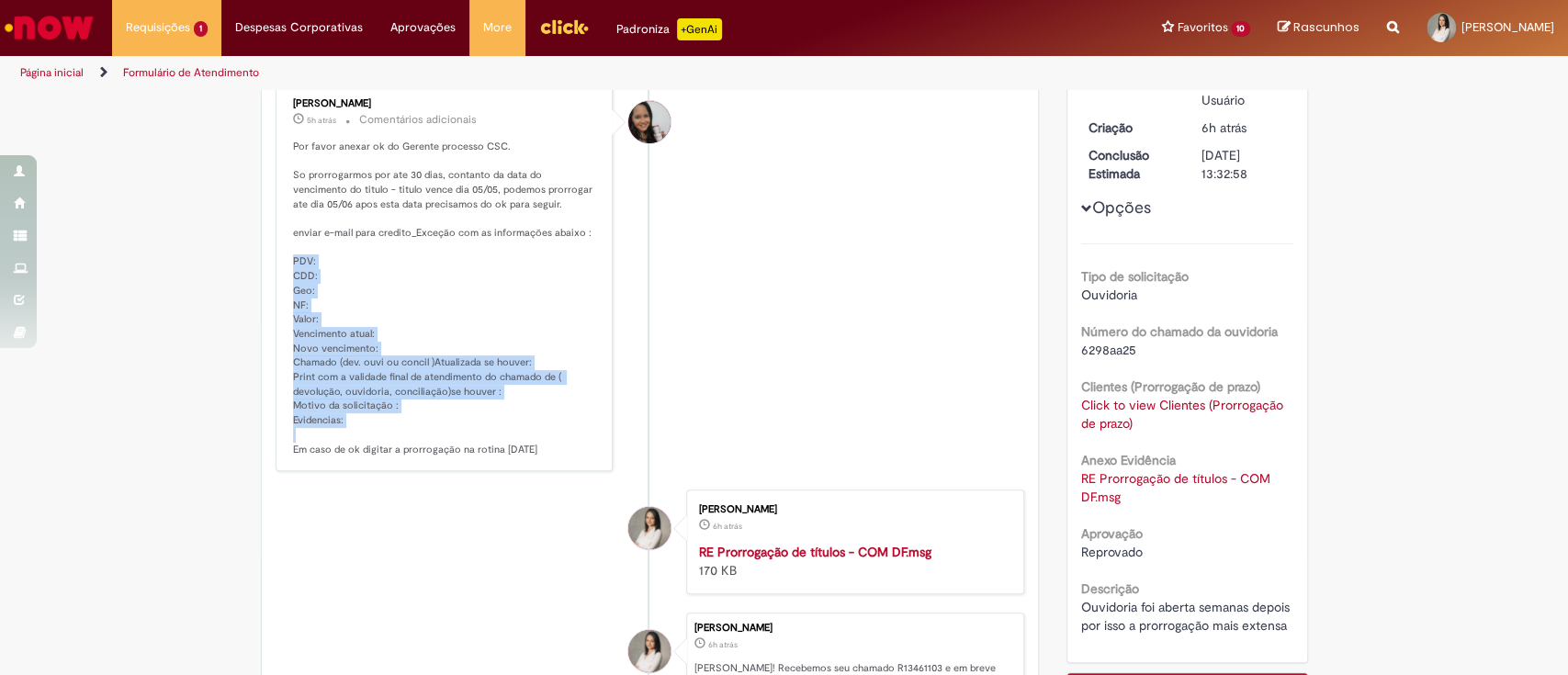
click at [370, 426] on div "[PERSON_NAME] 5h atrás 5 horas atrás Comentários adicionais Por favor anexar ok…" at bounding box center [445, 277] width 327 height 377
copy p "PDV: CDD: Geo: NF: Valor: Vencimento atual: Novo vencimento: Chamado (dev. ouvi…"
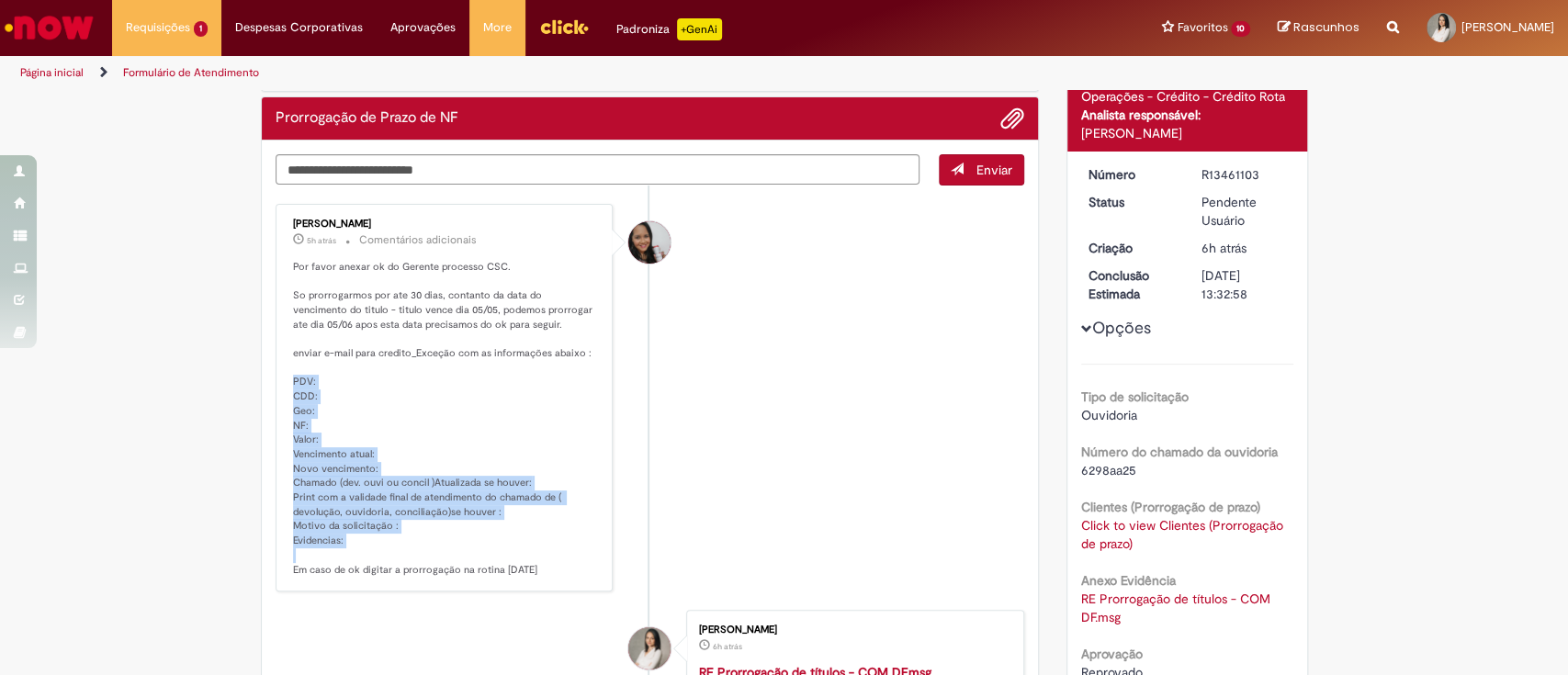
scroll to position [136, 0]
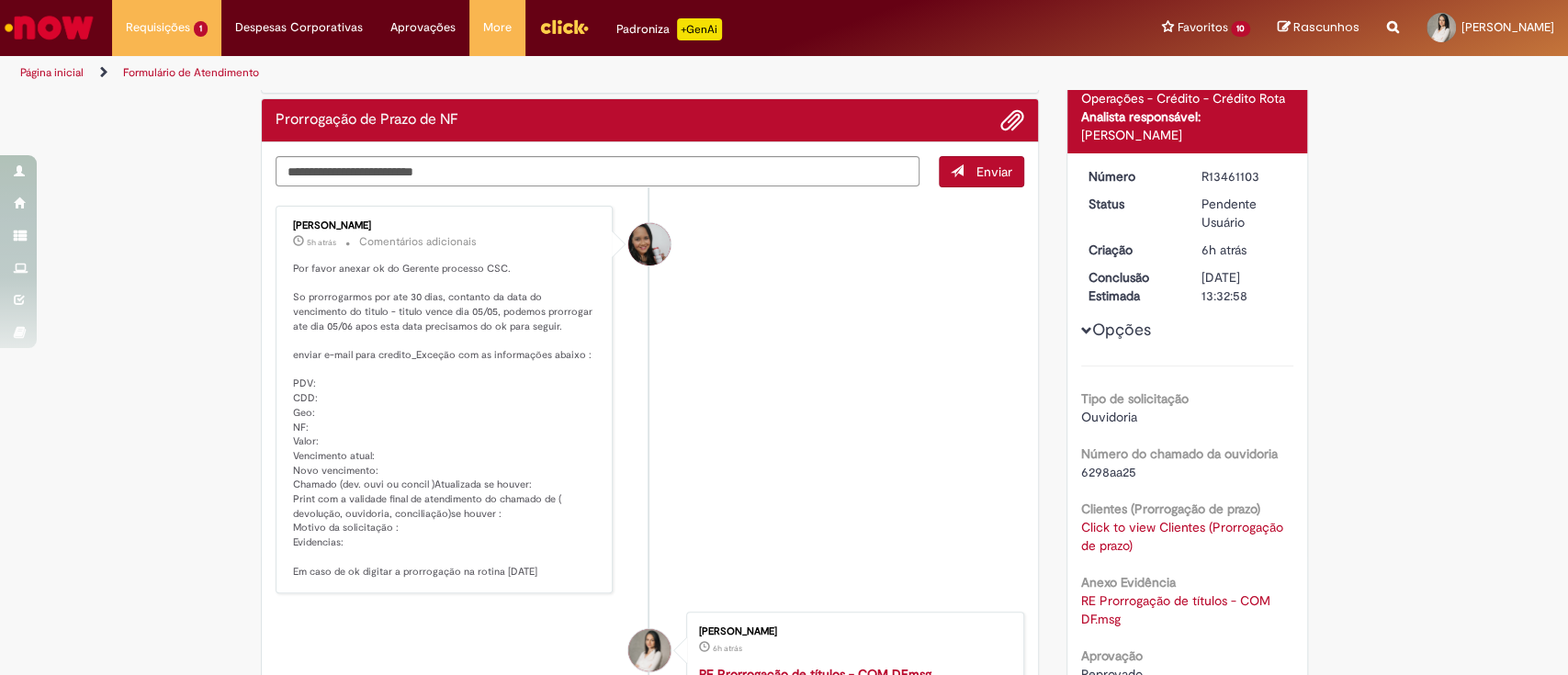
click at [1109, 534] on div "Click to view Clientes (Prorrogação de prazo) Click to view Clientes (Prorrogaç…" at bounding box center [1186, 536] width 212 height 37
click at [1111, 530] on link "Click to view Clientes (Prorrogação de prazo)" at bounding box center [1182, 536] width 202 height 35
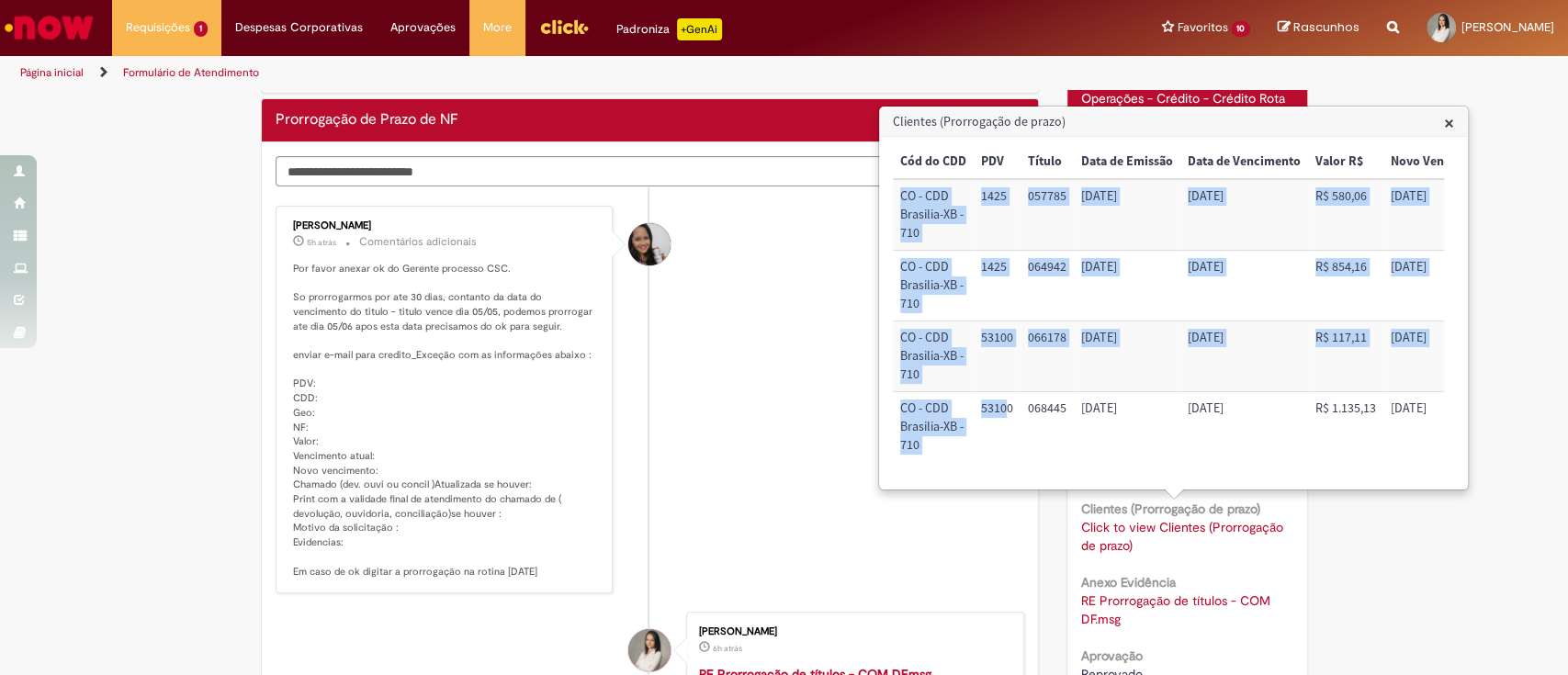
drag, startPoint x: 897, startPoint y: 187, endPoint x: 1009, endPoint y: 437, distance: 273.9
click at [1009, 437] on tbody "CO - CDD Brasilia-XB - 710 1425 057785 04/07/2025 14/07/2025 R$ 580,06 14/09/20…" at bounding box center [1285, 321] width 785 height 283
click at [978, 350] on td "53100" at bounding box center [997, 357] width 47 height 70
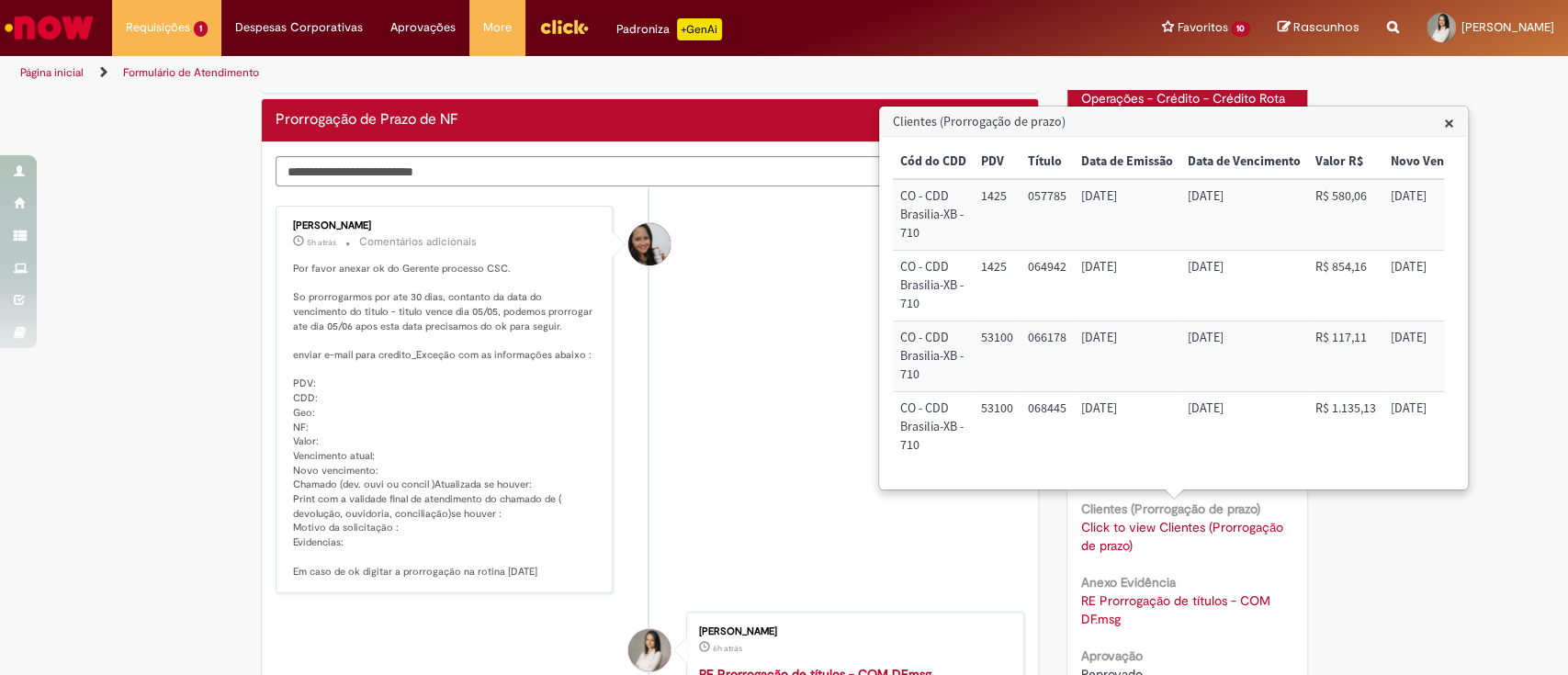
scroll to position [0, 160]
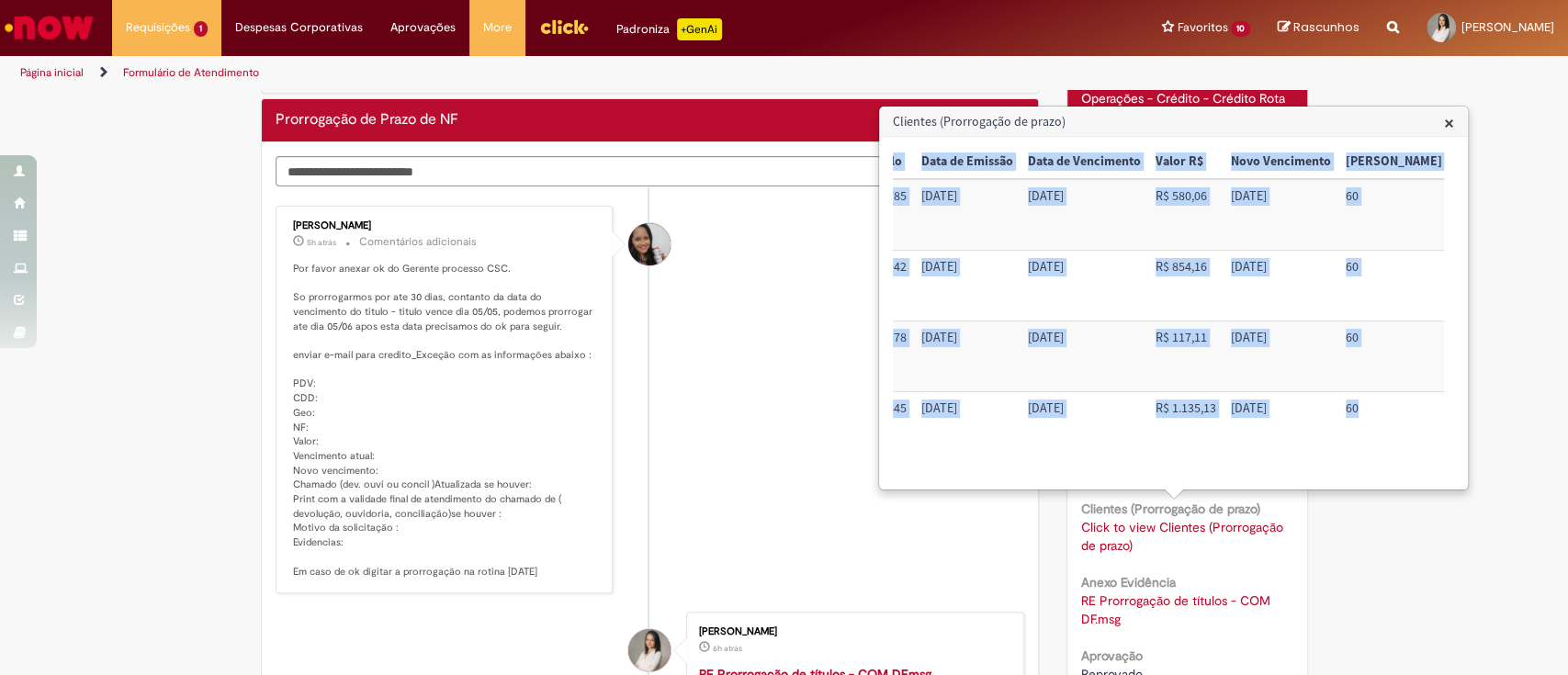
drag, startPoint x: 900, startPoint y: 155, endPoint x: 1439, endPoint y: 380, distance: 584.1
click at [1421, 402] on table "Cód do CDD PDV Título Data de Emissão Data de Vencimento Valor R$ Novo Vencimen…" at bounding box center [1125, 303] width 785 height 317
copy table "Cód do CDD PDV Título Data de Emissão Data de Vencimento Valor R$ Novo Vencimen…"
click at [1042, 234] on td "[DATE]" at bounding box center [1085, 215] width 128 height 70
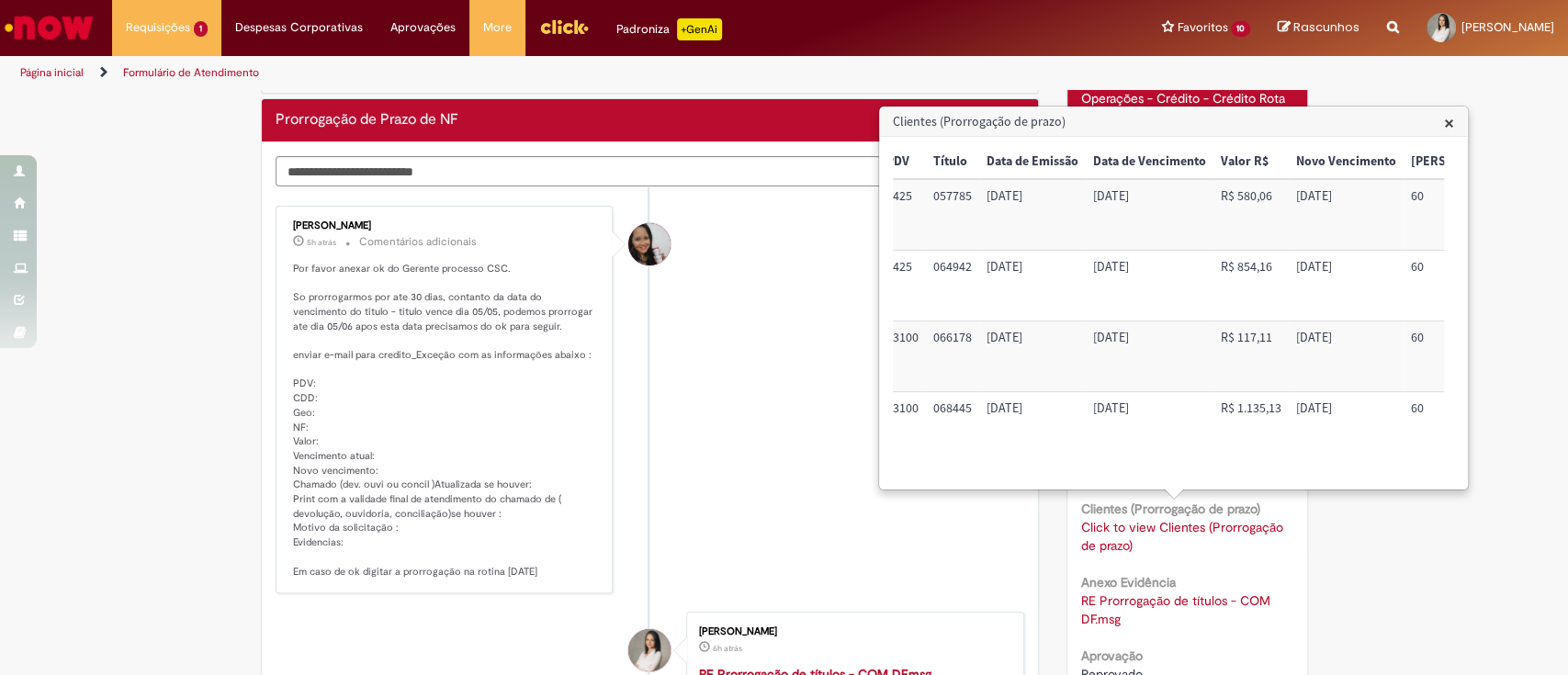
scroll to position [0, 98]
click at [1364, 532] on div "Verificar Código de Barras Aguardando Aprovação Aguardando atendimento Em Atend…" at bounding box center [784, 450] width 1568 height 990
click at [1448, 119] on span "×" at bounding box center [1449, 122] width 10 height 25
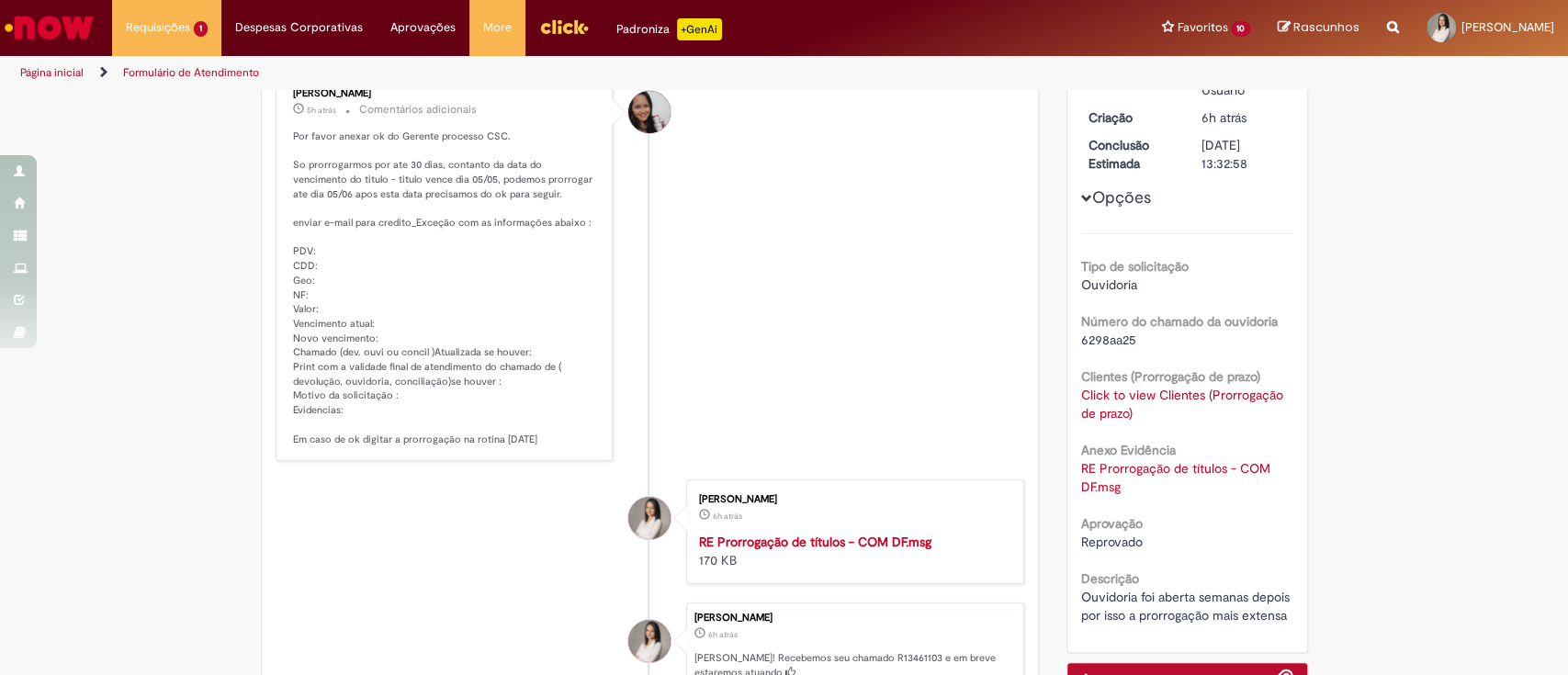
scroll to position [258, 0]
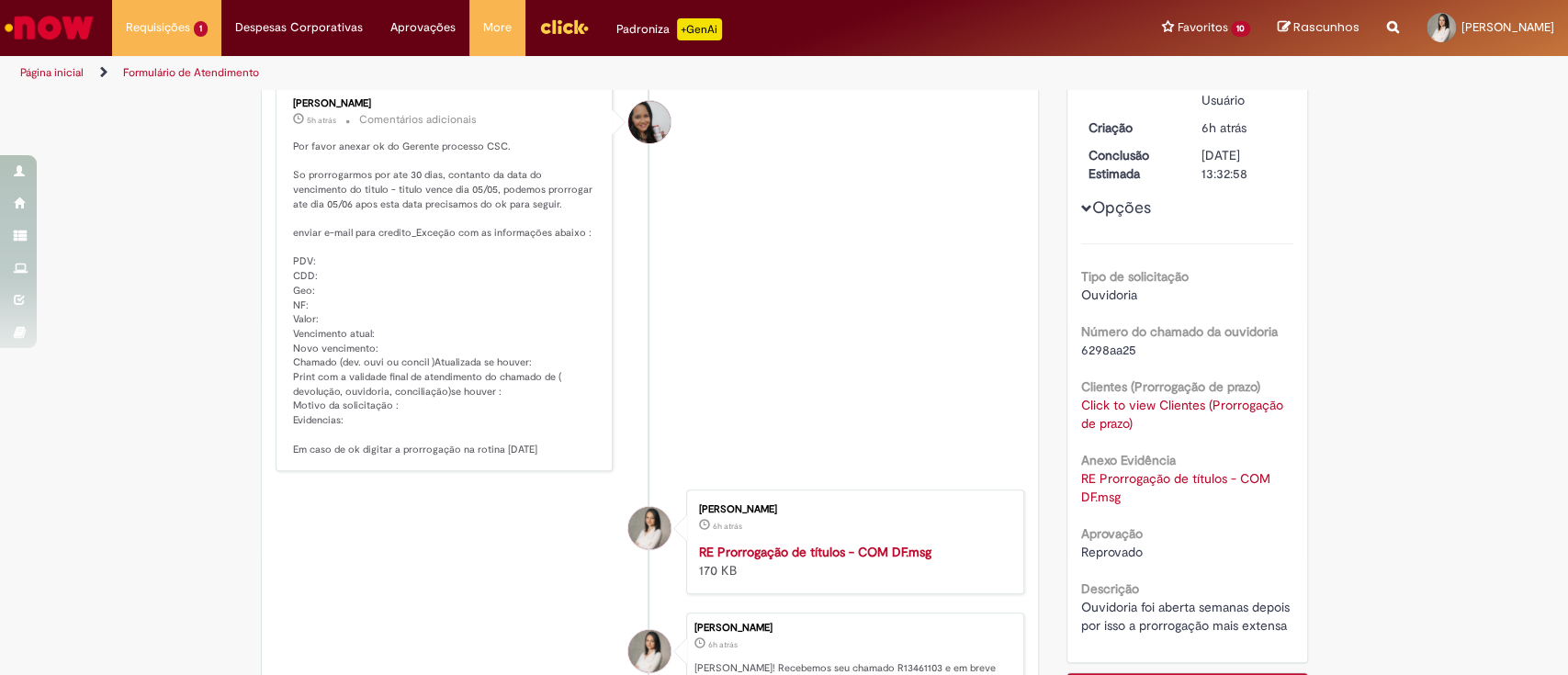
click at [1117, 411] on div "Click to view Clientes (Prorrogação de prazo) Click to view Clientes (Prorrogaç…" at bounding box center [1186, 414] width 212 height 37
click at [1140, 401] on link "Click to view Clientes (Prorrogação de prazo)" at bounding box center [1182, 414] width 202 height 35
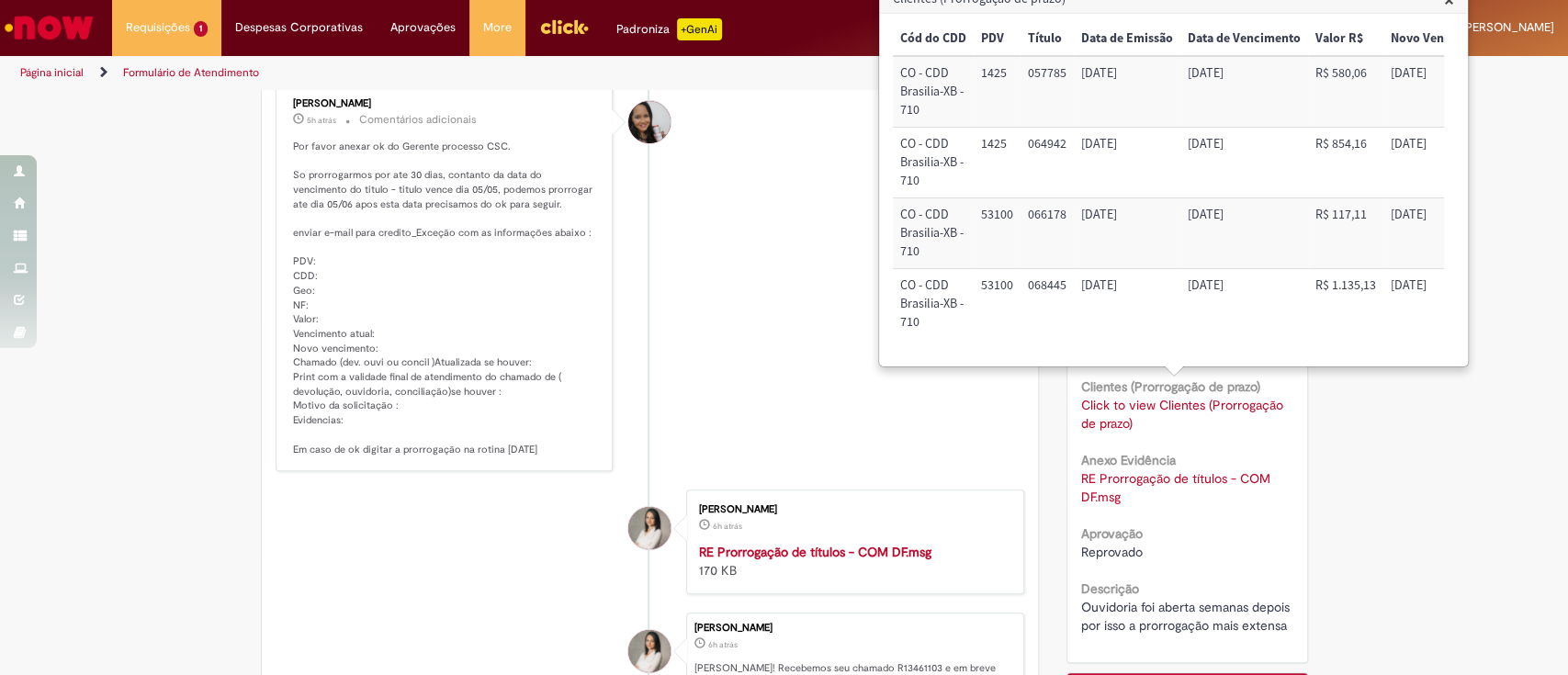
click at [710, 350] on li "[PERSON_NAME] 5h atrás 5 horas atrás Comentários adicionais Por favor anexar ok…" at bounding box center [650, 277] width 750 height 388
click at [1186, 522] on div "Aprovação Reprovado" at bounding box center [1186, 540] width 212 height 42
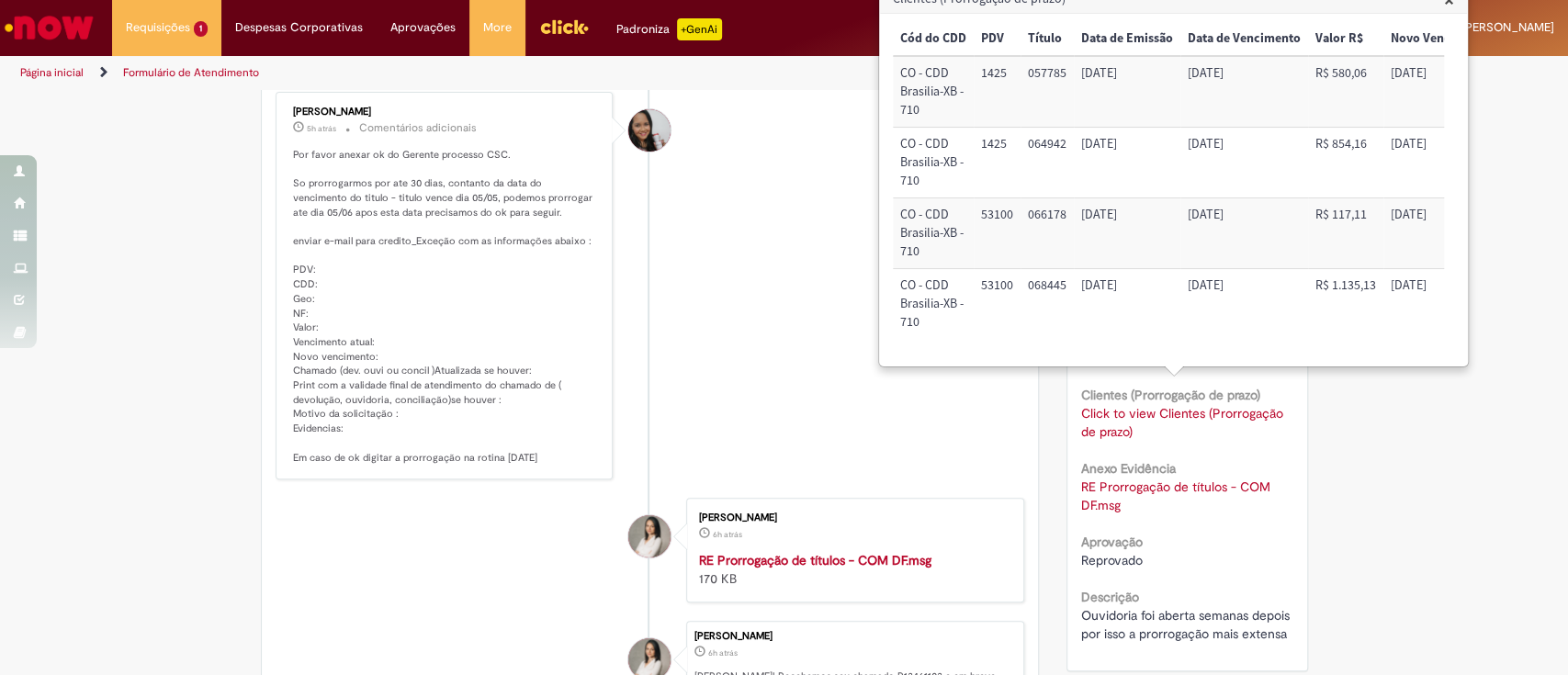
click at [1448, 6] on span "×" at bounding box center [1449, -1] width 10 height 25
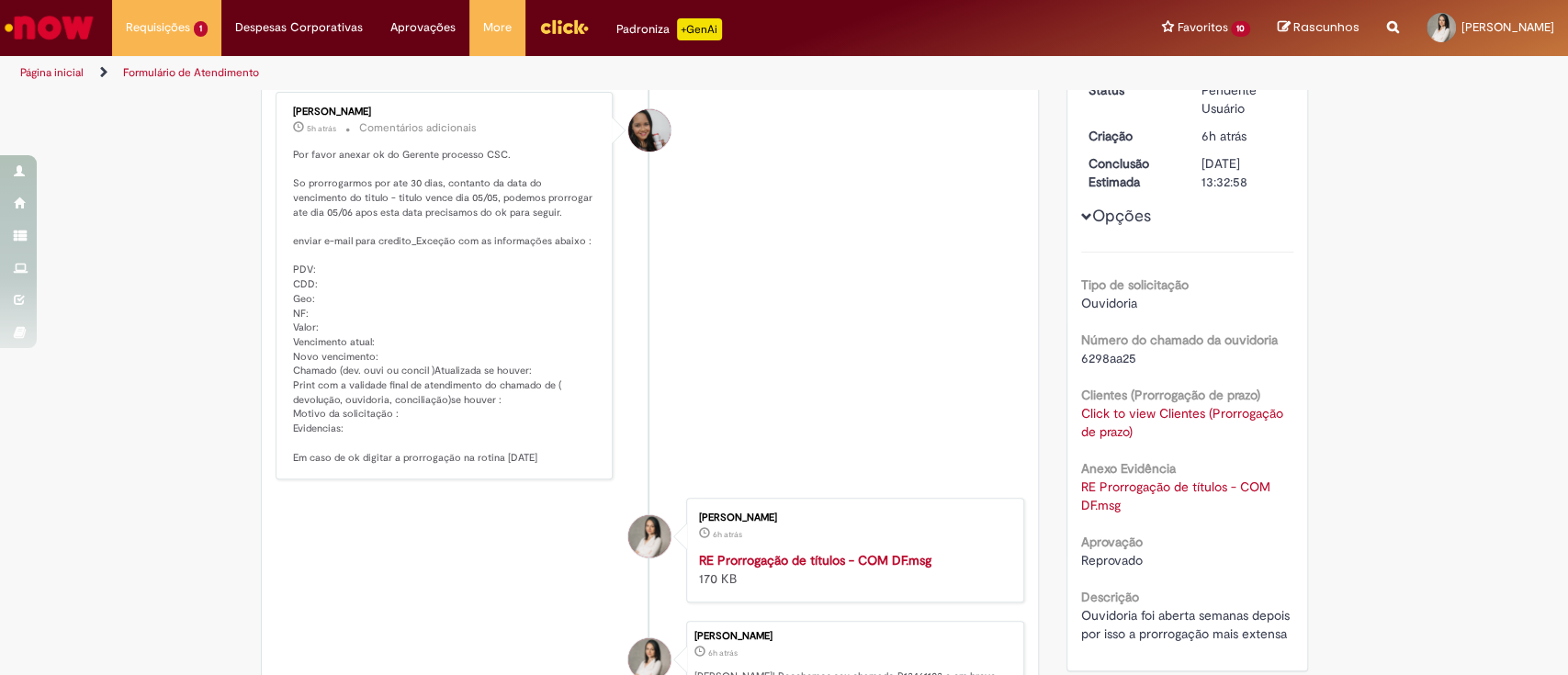
click at [1081, 219] on span "Opções para R13461103" at bounding box center [1086, 216] width 11 height 11
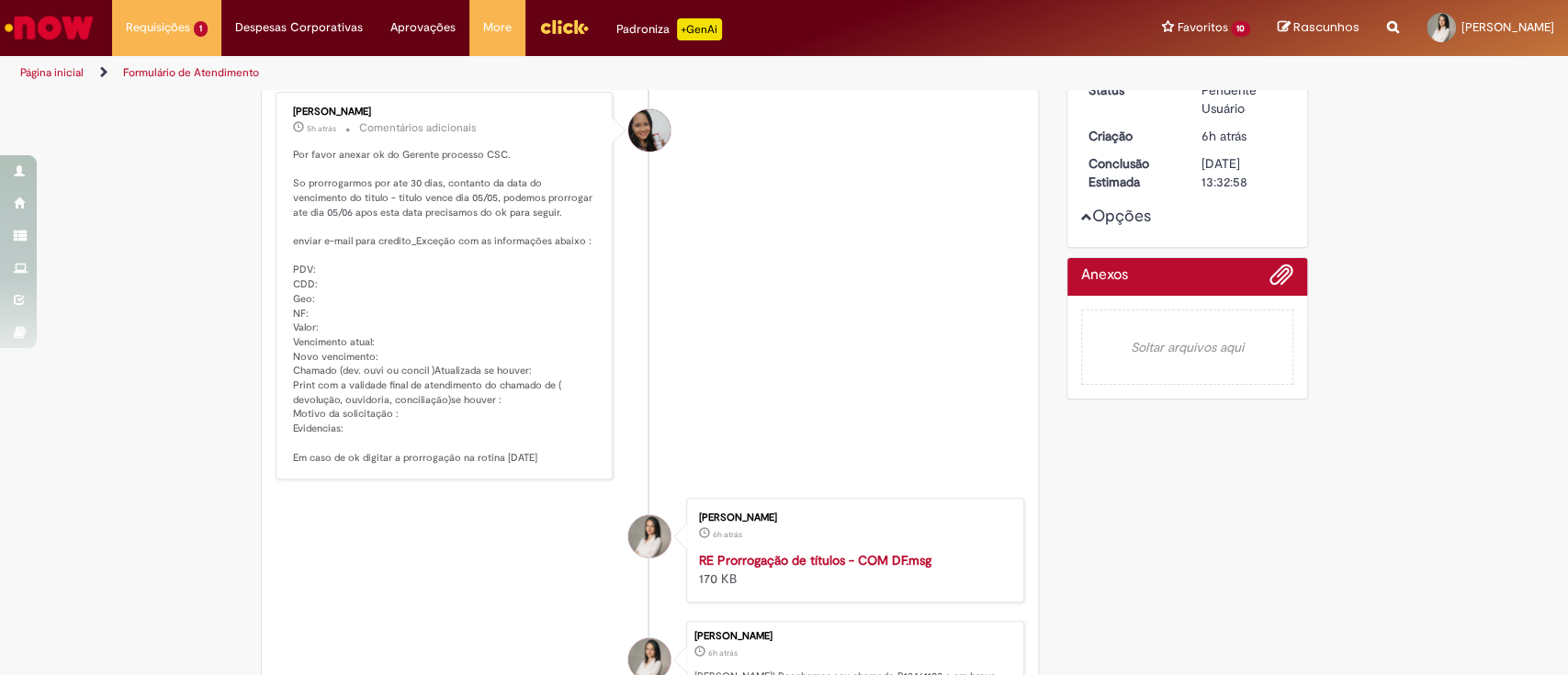
click at [1081, 218] on span "Opções para R13461103" at bounding box center [1086, 216] width 11 height 11
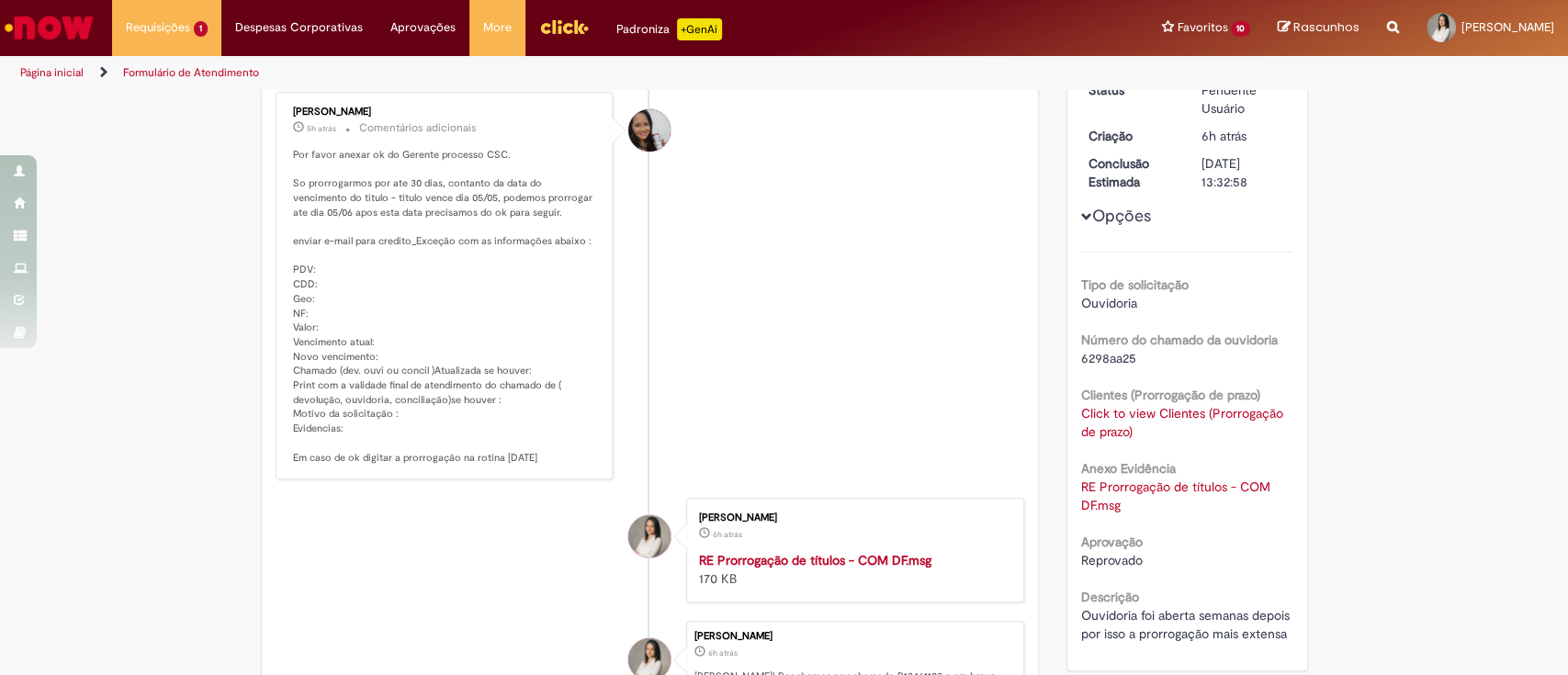
click at [1089, 363] on span "6298aa25" at bounding box center [1109, 359] width 55 height 17
copy span "6298aa25"
drag, startPoint x: 367, startPoint y: 239, endPoint x: 441, endPoint y: 239, distance: 74.0
click at [441, 239] on p "Por favor anexar ok do Gerente processo CSC. So prorrogarmos por ate 30 dias, c…" at bounding box center [446, 306] width 306 height 317
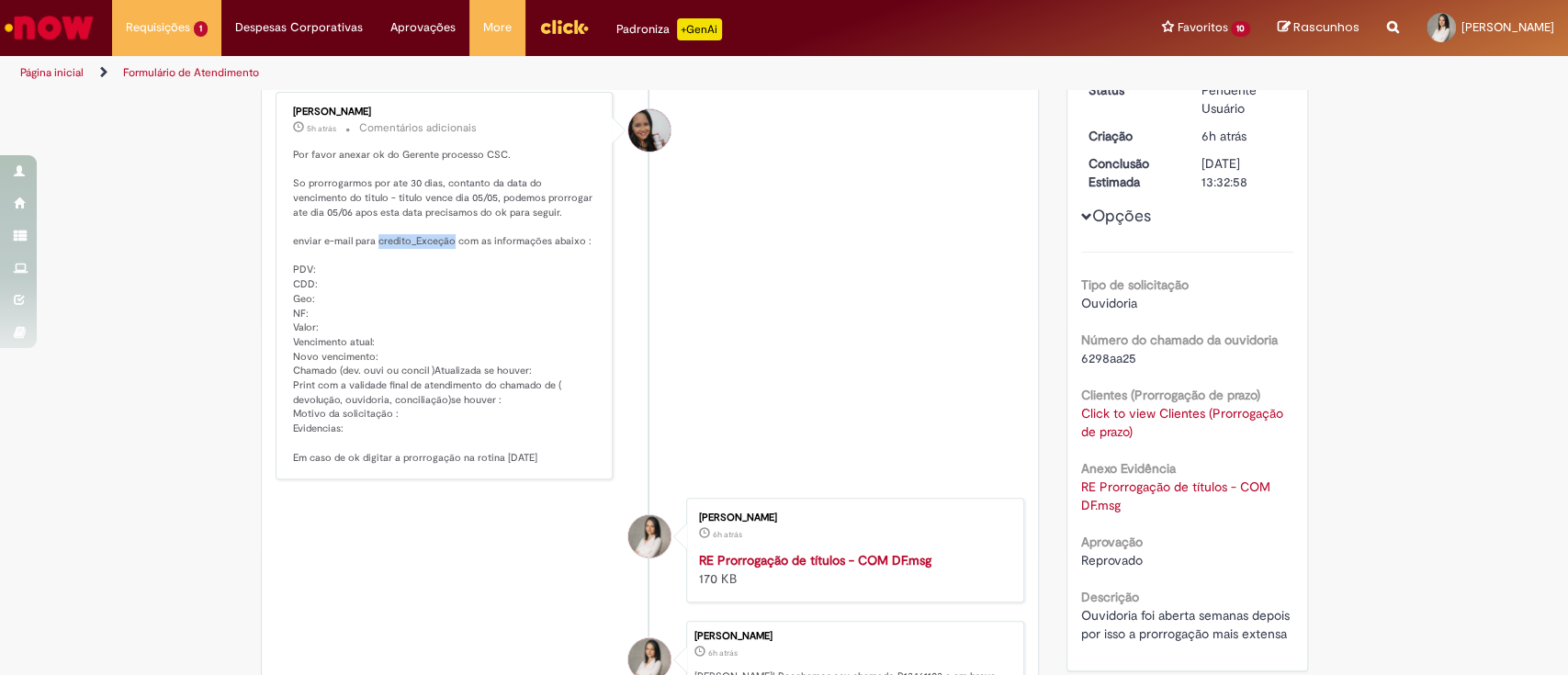
copy p "credito_Exceção"
click at [1122, 431] on link "Click to view Clientes (Prorrogação de prazo)" at bounding box center [1182, 423] width 202 height 35
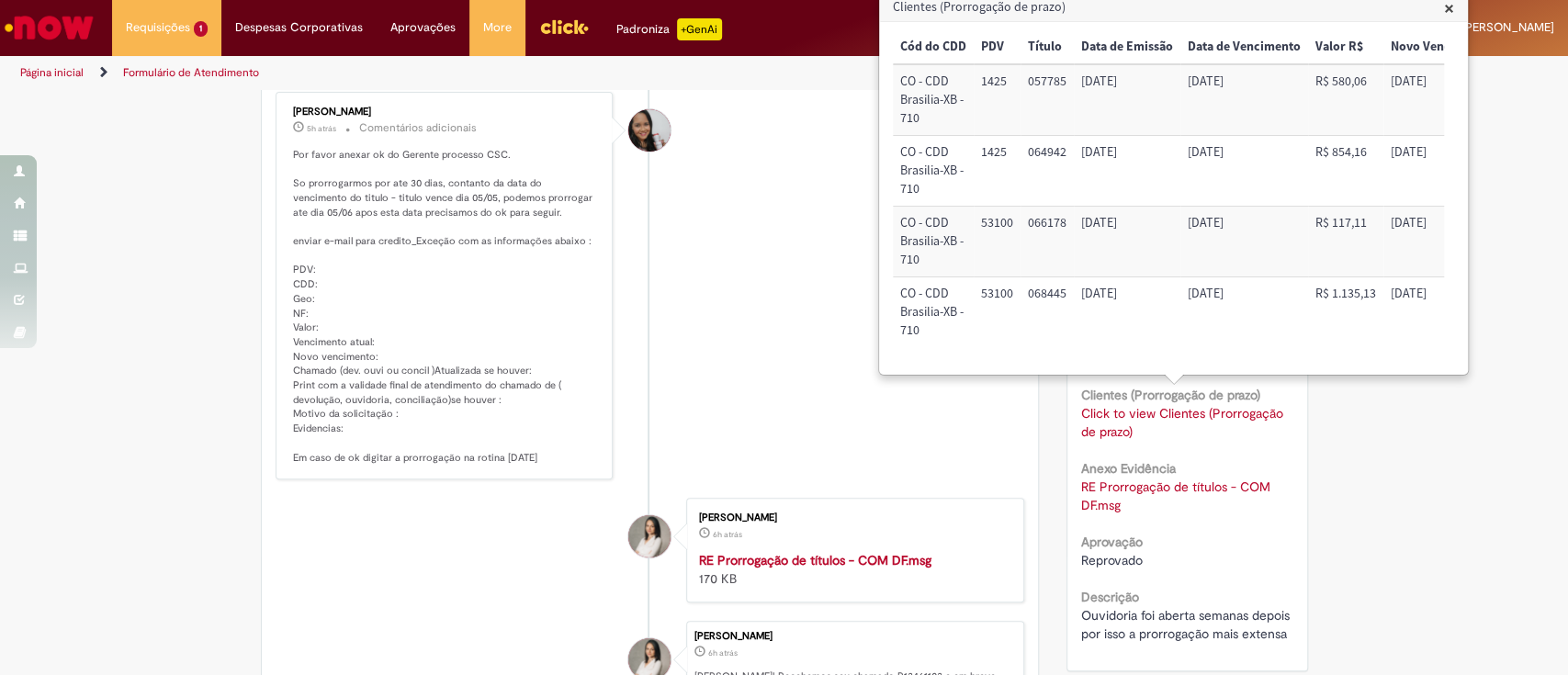
click at [994, 88] on td "1425" at bounding box center [997, 100] width 47 height 70
copy td "1425"
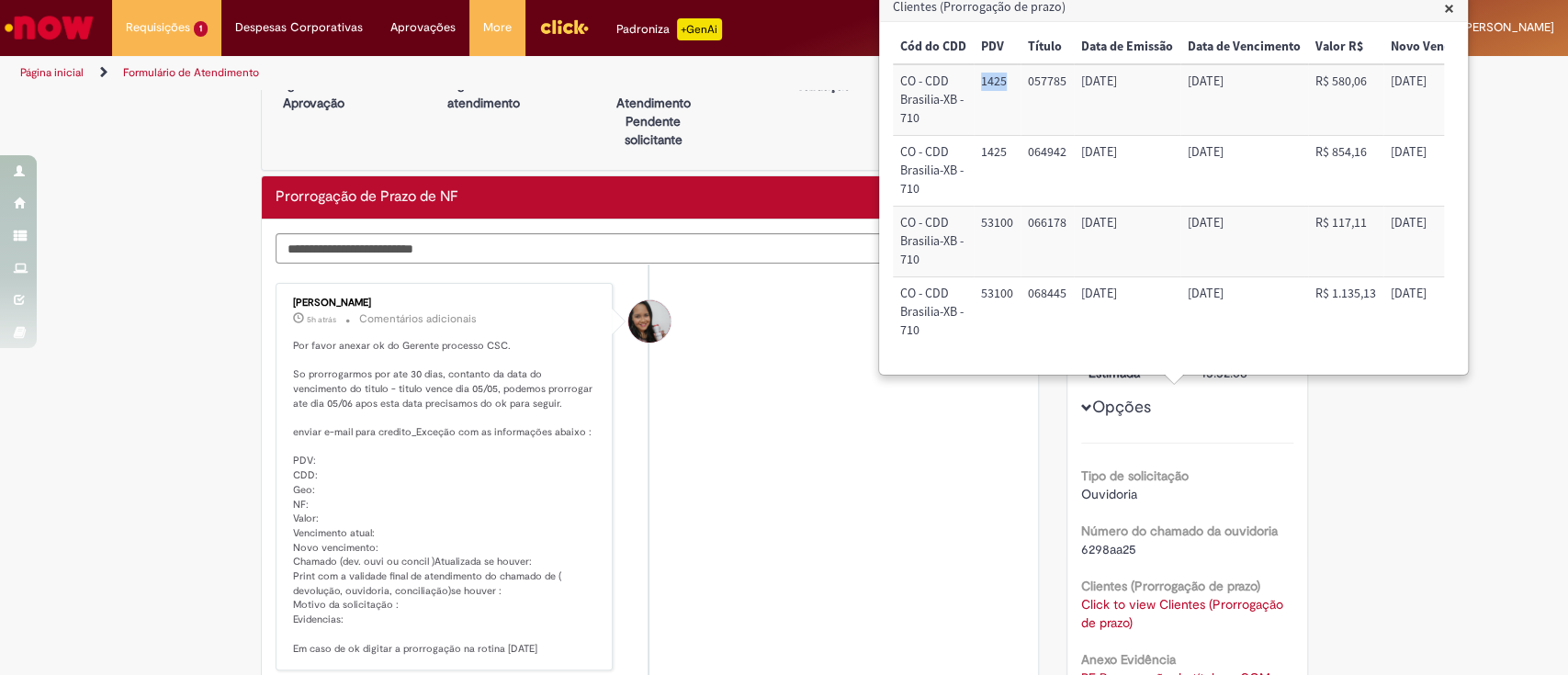
scroll to position [0, 0]
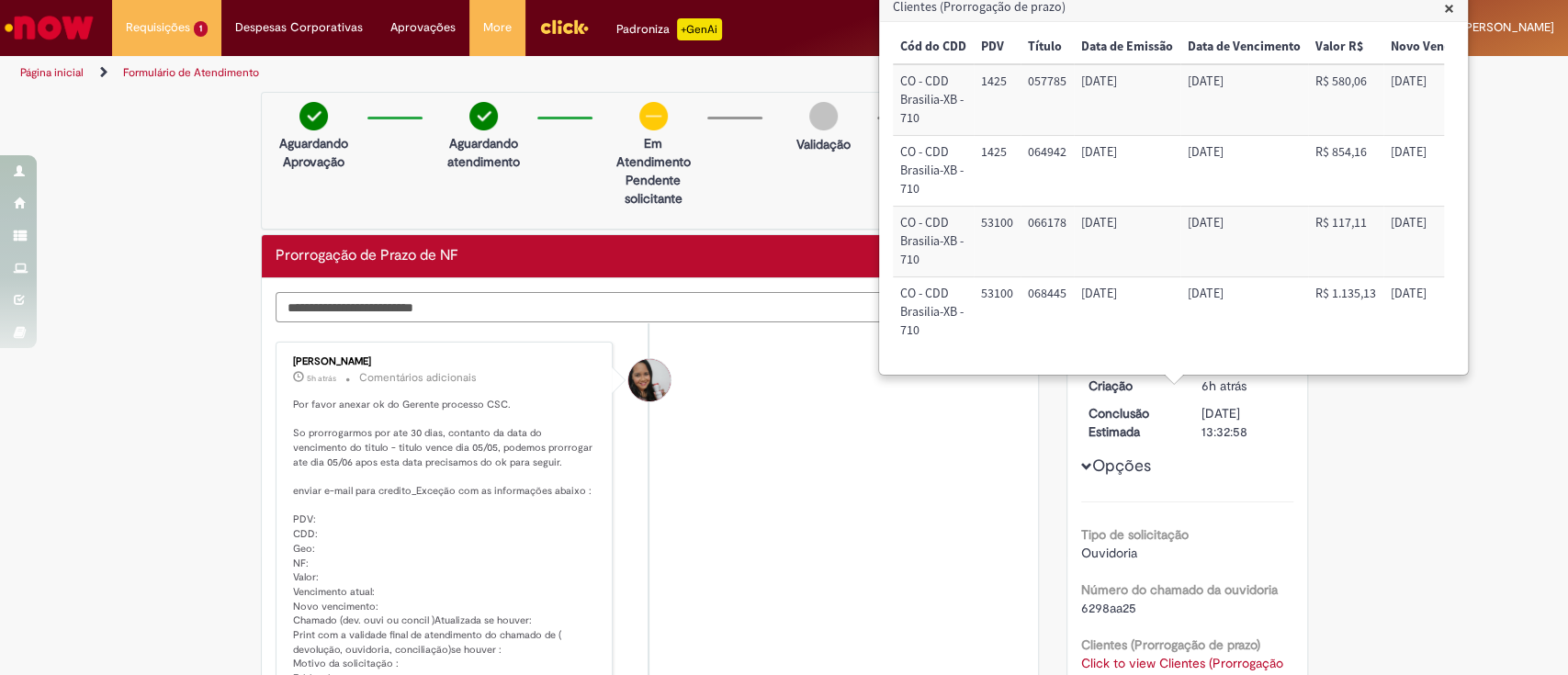
click at [521, 315] on textarea "Digite sua mensagem aqui..." at bounding box center [597, 308] width 644 height 31
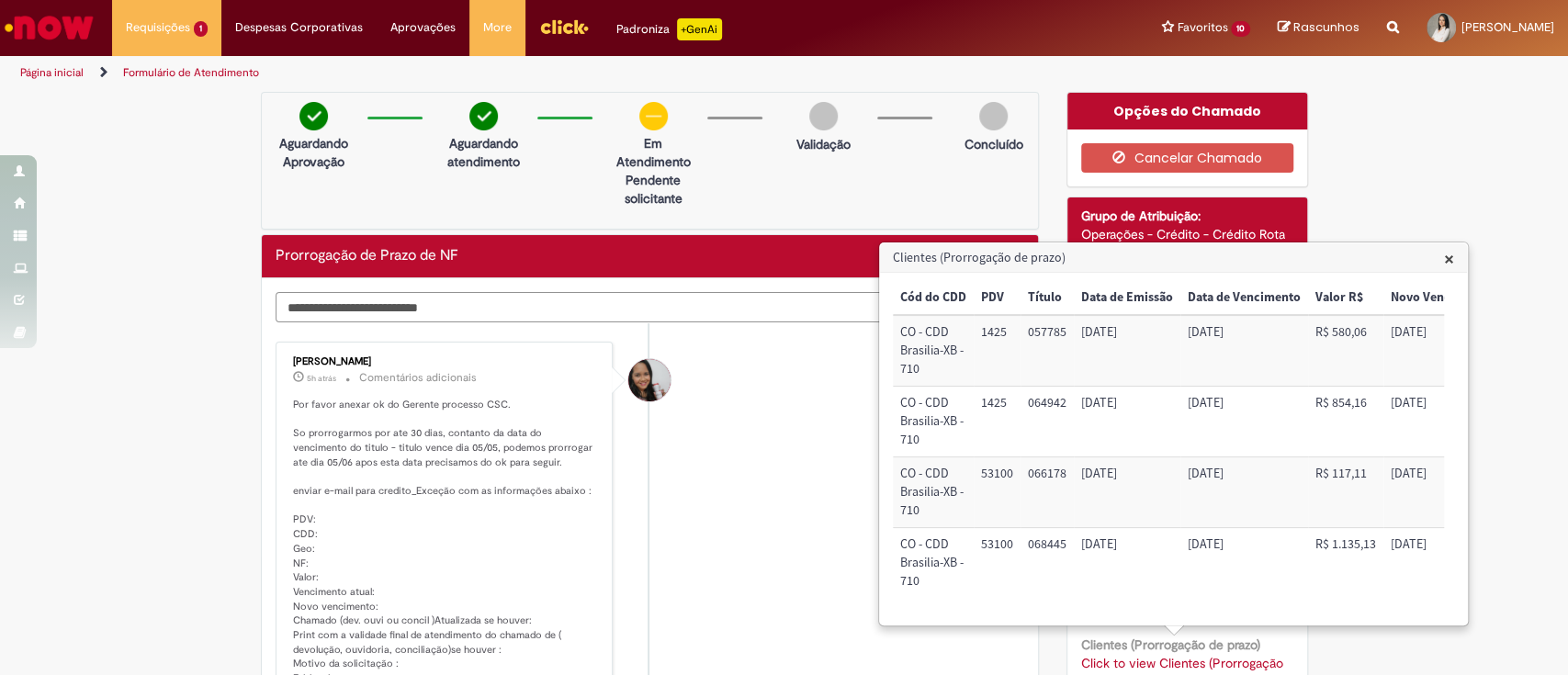
type textarea "**********"
click at [1444, 260] on span "×" at bounding box center [1449, 258] width 10 height 25
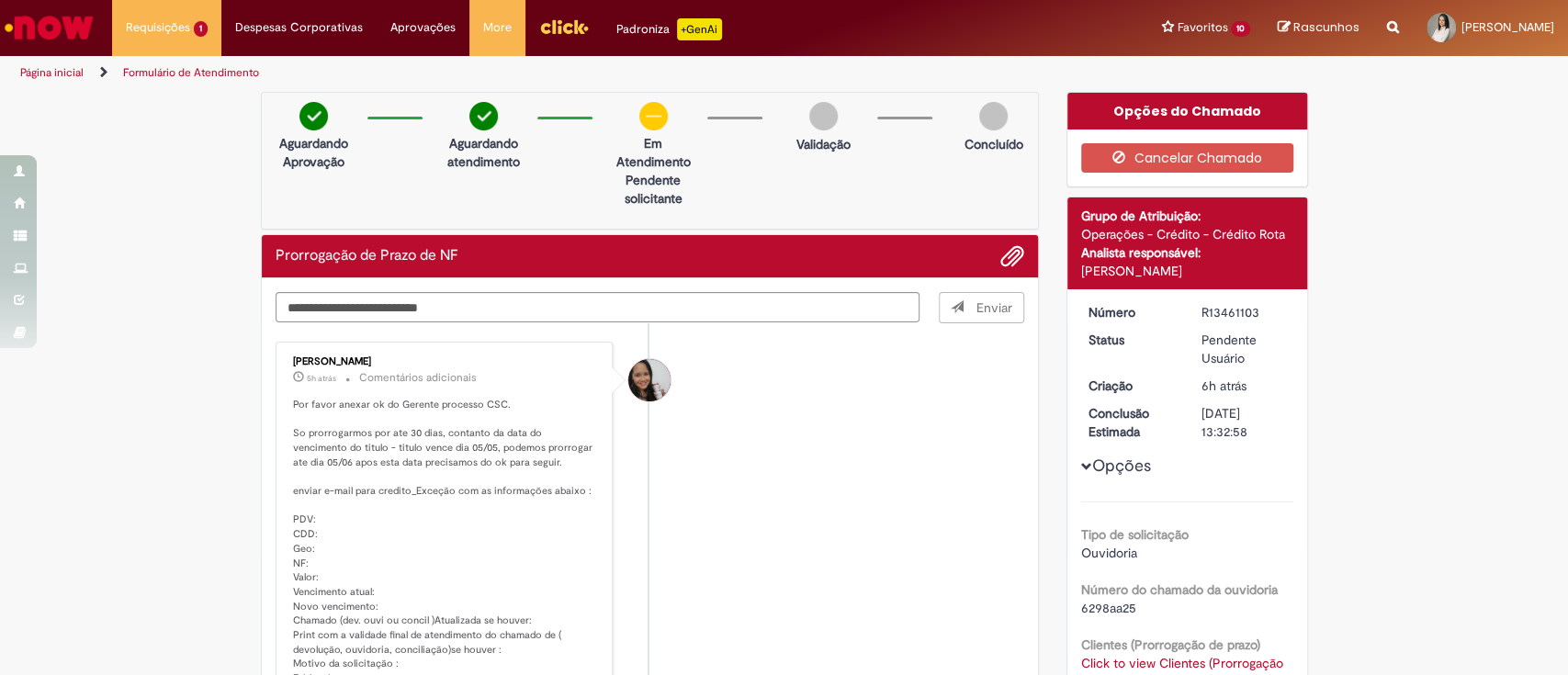
scroll to position [14, 0]
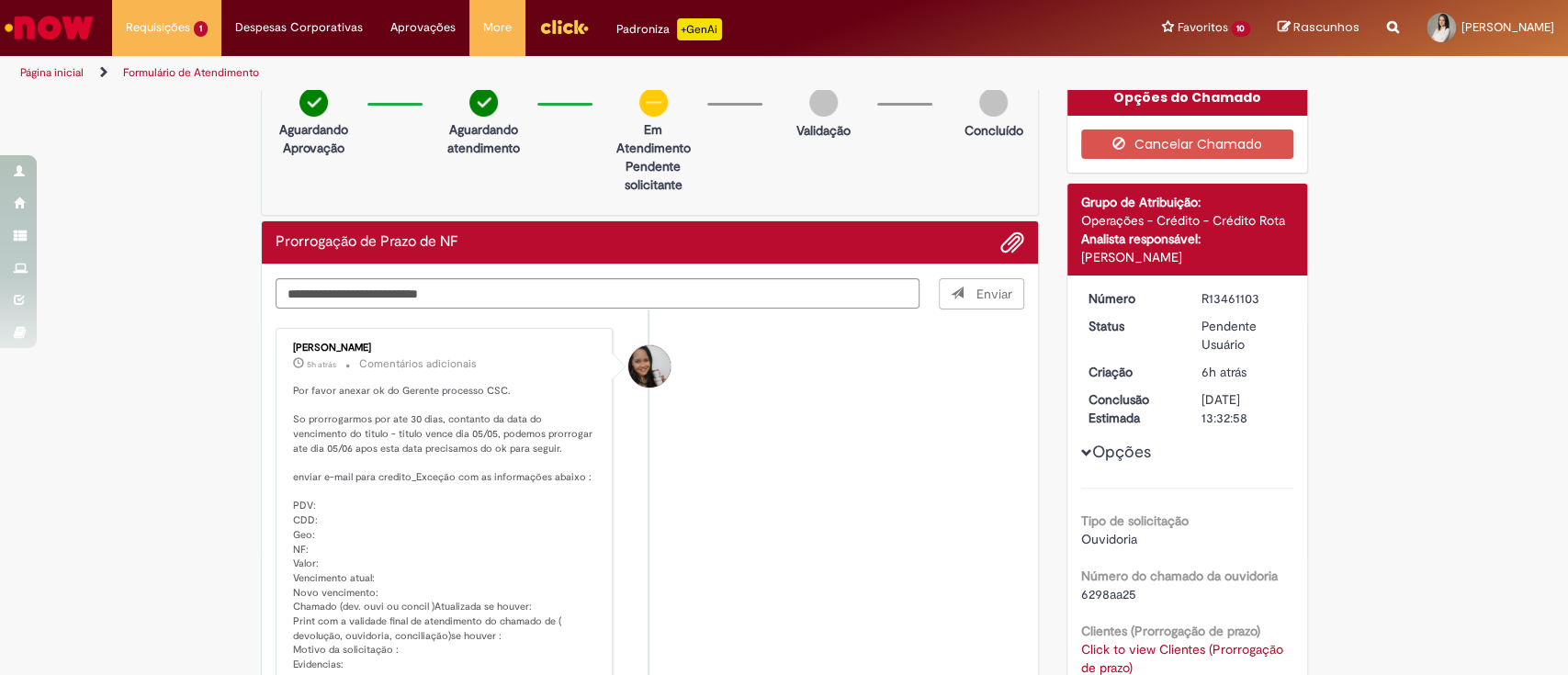
click at [942, 297] on span "Enviar" at bounding box center [981, 294] width 84 height 31
